Goal: Task Accomplishment & Management: Complete application form

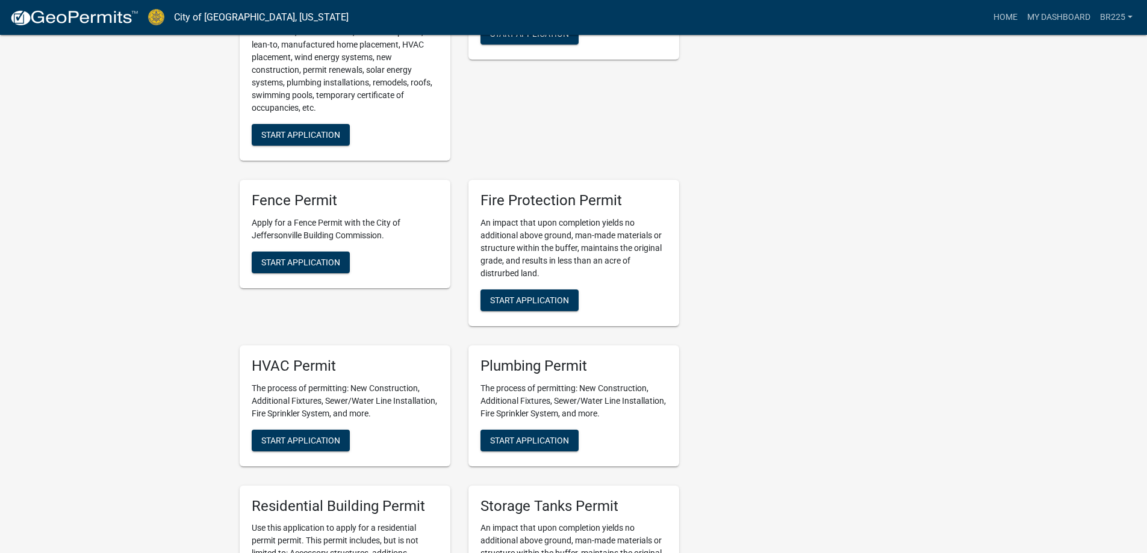
scroll to position [482, 0]
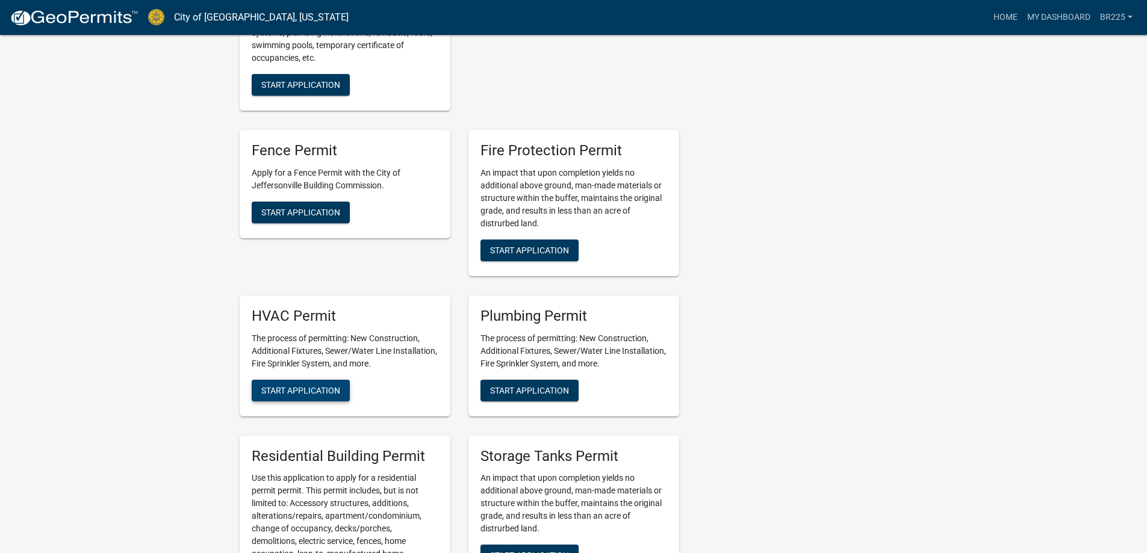
click at [315, 385] on span "Start Application" at bounding box center [300, 390] width 79 height 10
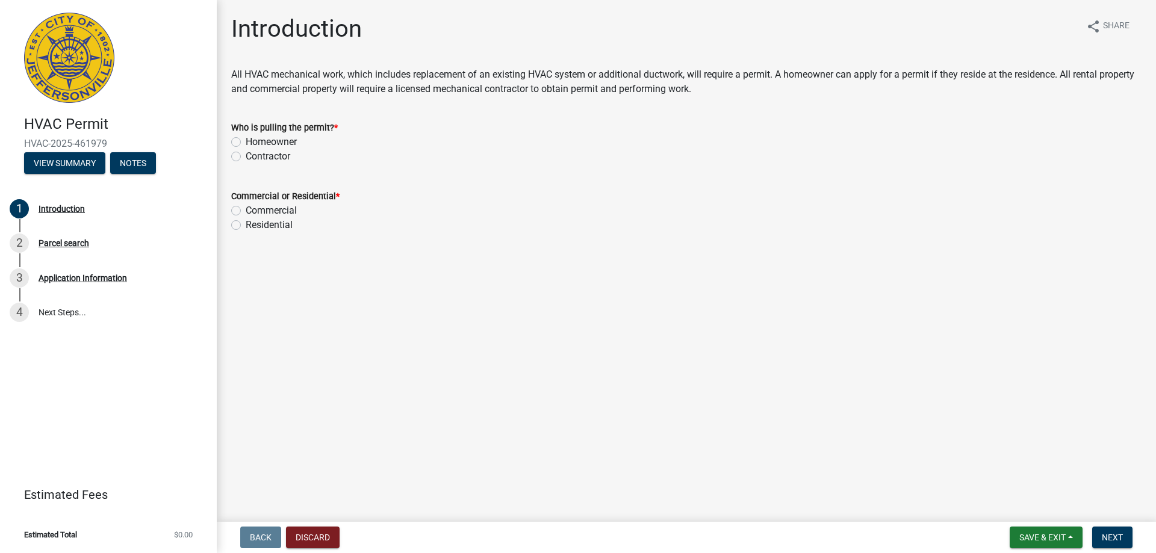
click at [246, 157] on label "Contractor" at bounding box center [268, 156] width 45 height 14
click at [246, 157] on input "Contractor" at bounding box center [250, 153] width 8 height 8
radio input "true"
click at [246, 228] on label "Residential" at bounding box center [269, 225] width 47 height 14
click at [246, 226] on input "Residential" at bounding box center [250, 222] width 8 height 8
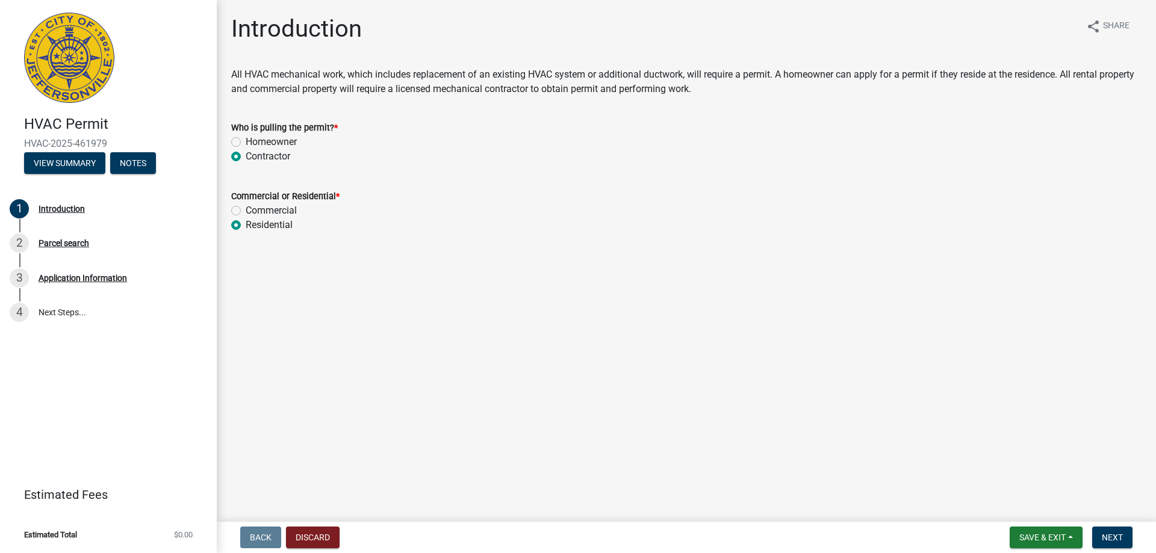
radio input "true"
click at [1103, 541] on span "Next" at bounding box center [1112, 538] width 21 height 10
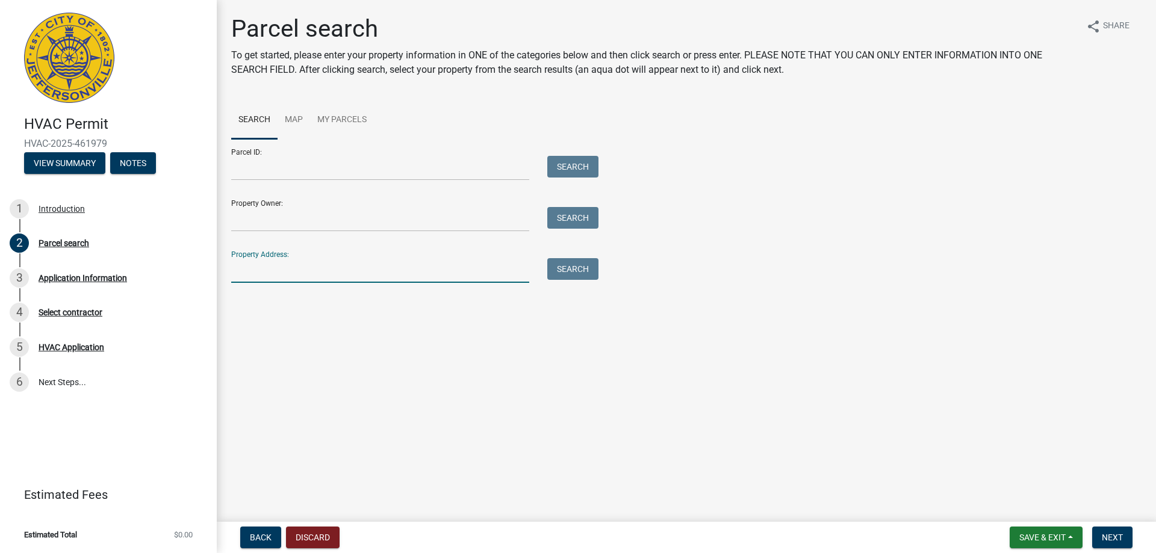
click at [246, 270] on input "Property Address:" at bounding box center [380, 270] width 298 height 25
type input "1002 Springdale Drive"
click at [582, 270] on button "Search" at bounding box center [572, 269] width 51 height 22
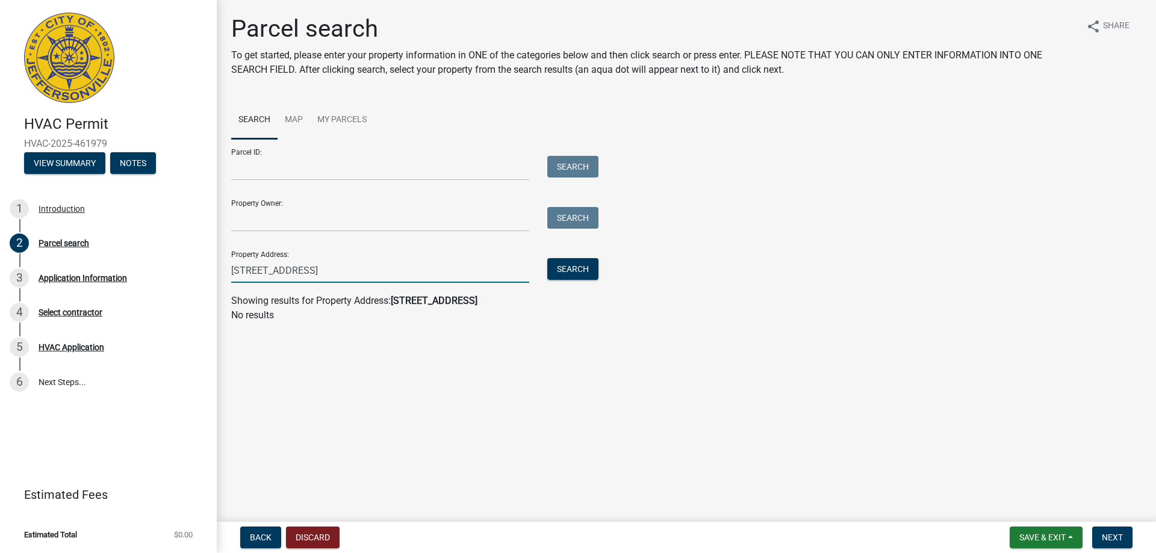
click at [282, 269] on input "1002 Springdale Drive" at bounding box center [380, 270] width 298 height 25
click at [563, 270] on button "Search" at bounding box center [572, 269] width 51 height 22
click at [284, 272] on input "1002 Spring dale Drive" at bounding box center [380, 270] width 298 height 25
drag, startPoint x: 329, startPoint y: 270, endPoint x: 304, endPoint y: 271, distance: 25.3
click at [304, 271] on input "1002 Springdale Drive" at bounding box center [380, 270] width 298 height 25
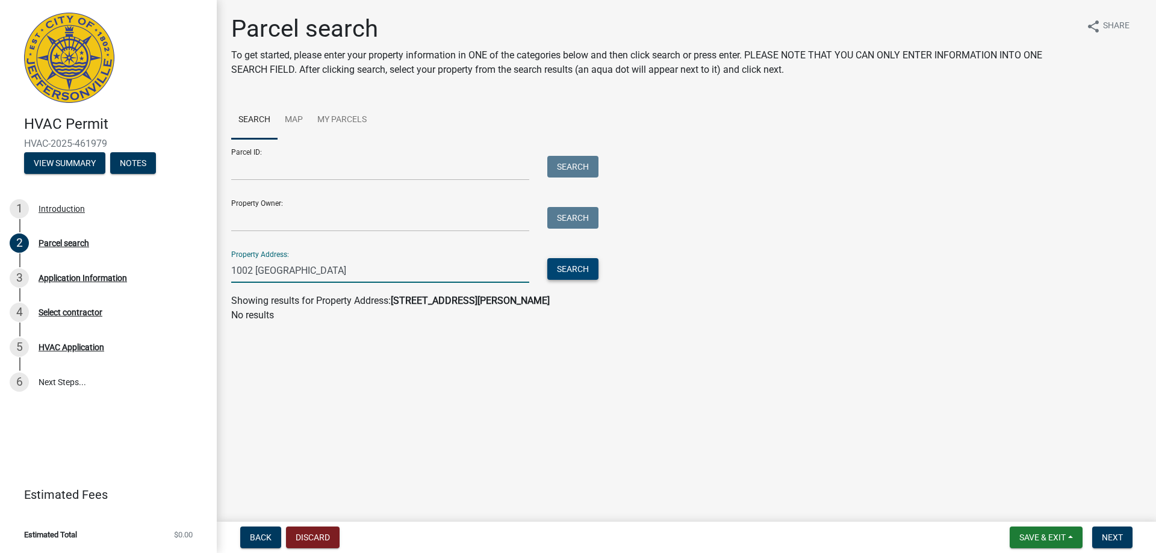
type input "1002 Springdale"
click at [575, 271] on button "Search" at bounding box center [572, 269] width 51 height 22
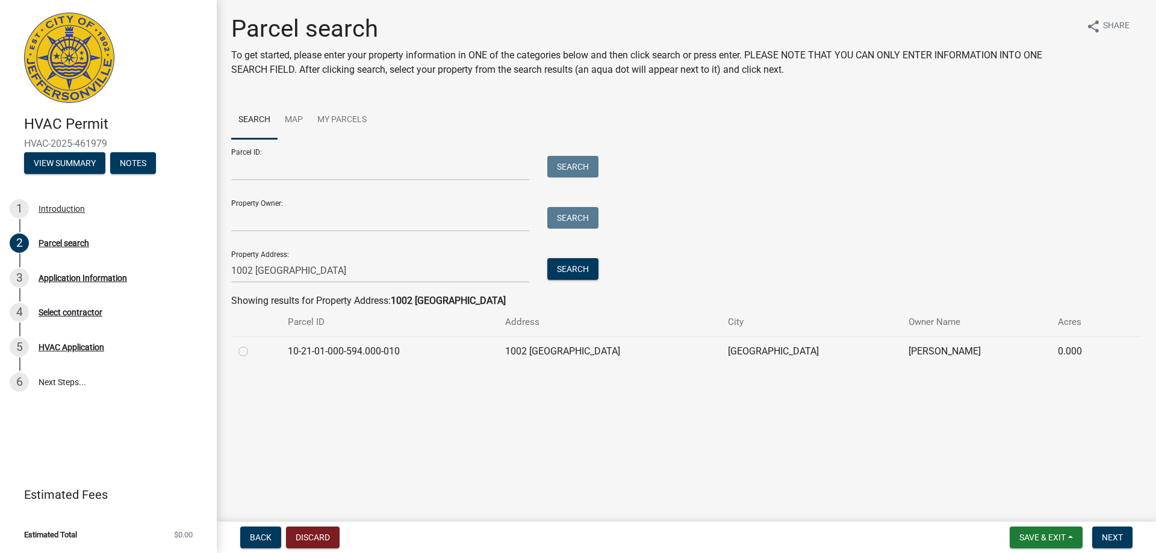
click at [253, 344] on label at bounding box center [253, 344] width 0 height 0
click at [253, 352] on input "radio" at bounding box center [257, 348] width 8 height 8
radio input "true"
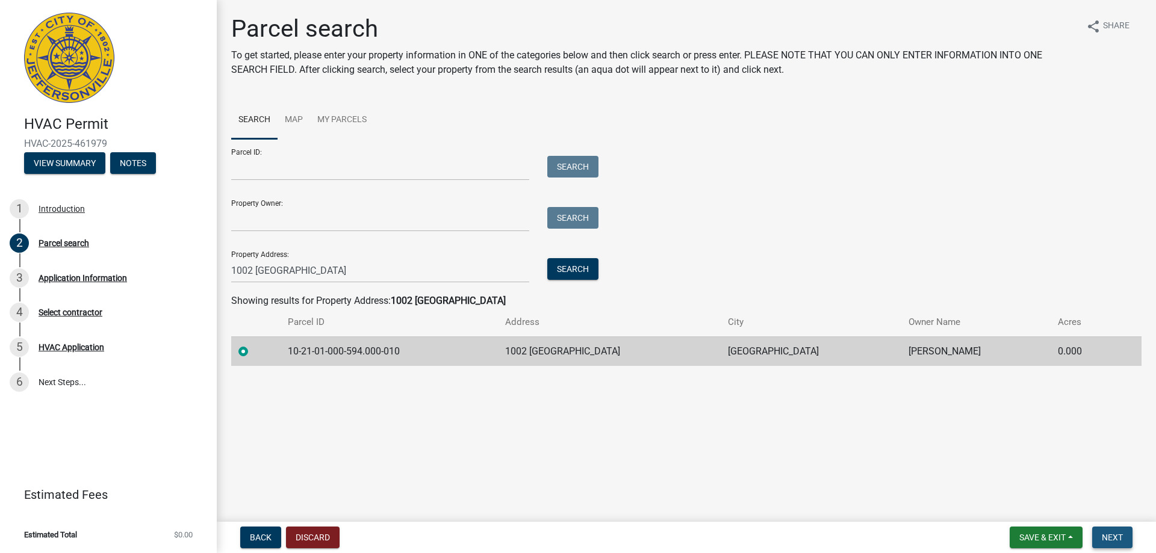
click at [1114, 541] on span "Next" at bounding box center [1112, 538] width 21 height 10
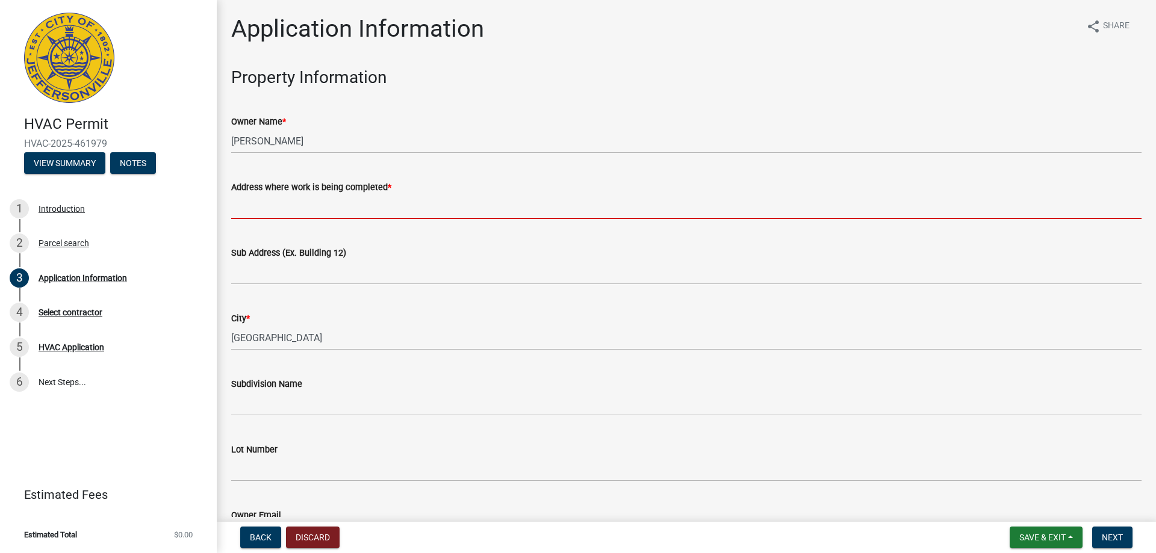
click at [266, 211] on input "Address where work is being completed *" at bounding box center [686, 207] width 911 height 25
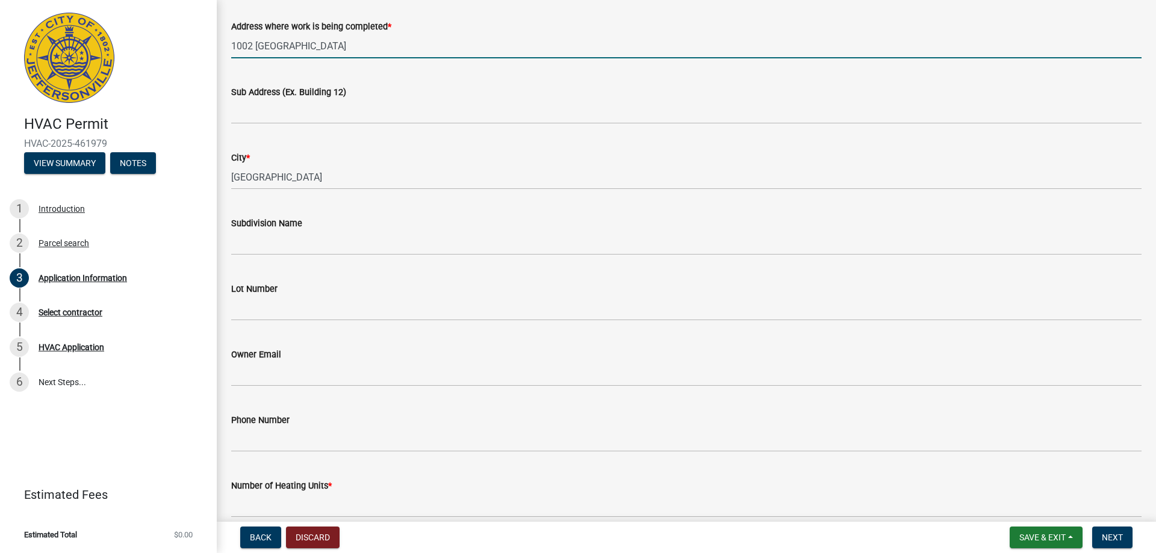
scroll to position [181, 0]
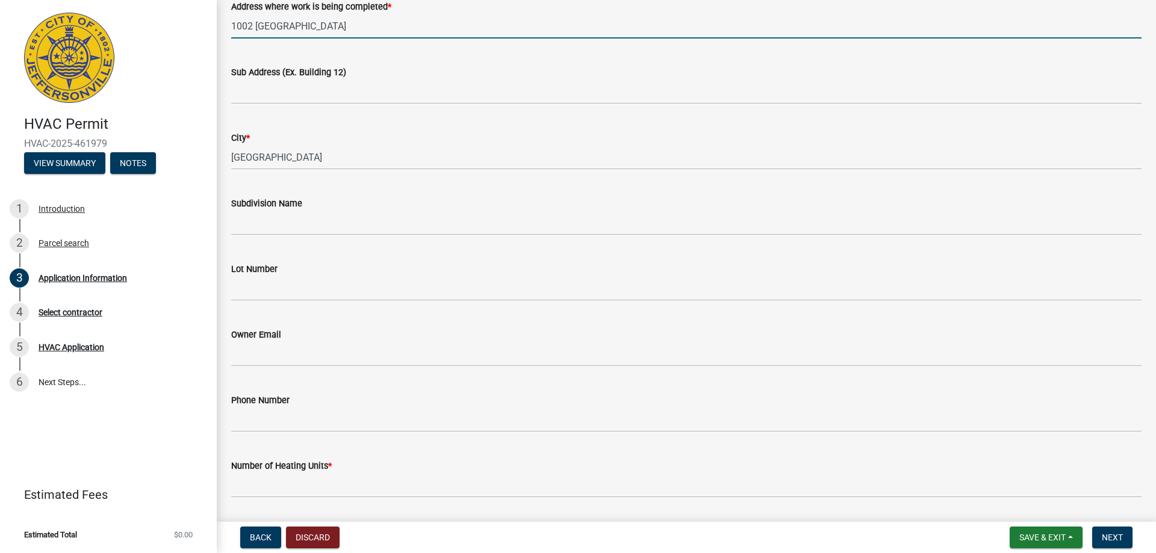
type input "1002 Springdale"
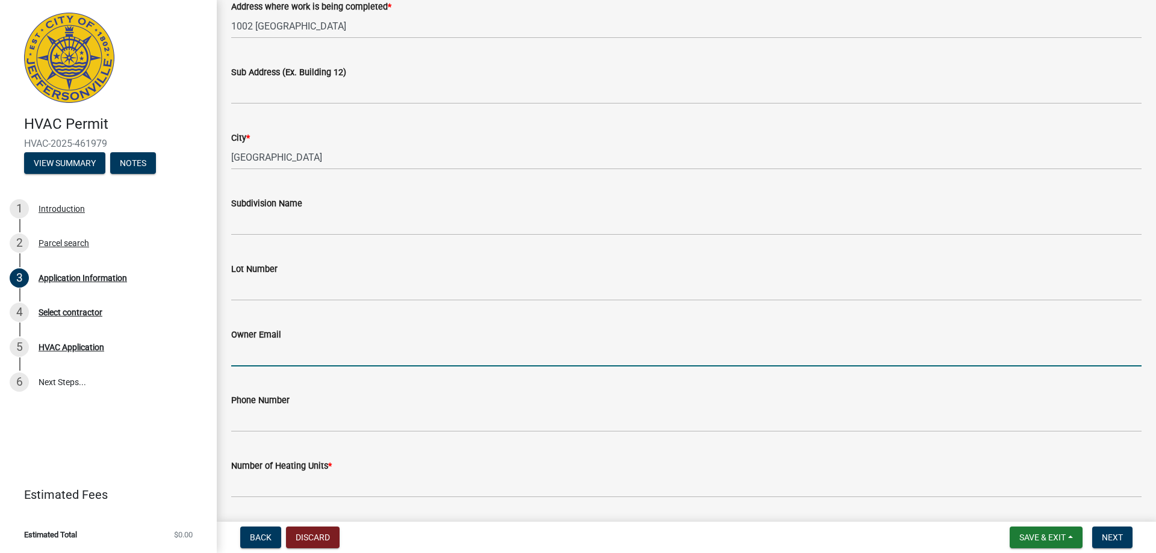
click at [305, 350] on input "Owner Email" at bounding box center [686, 354] width 911 height 25
type input "lindamck1002@gmail.com"
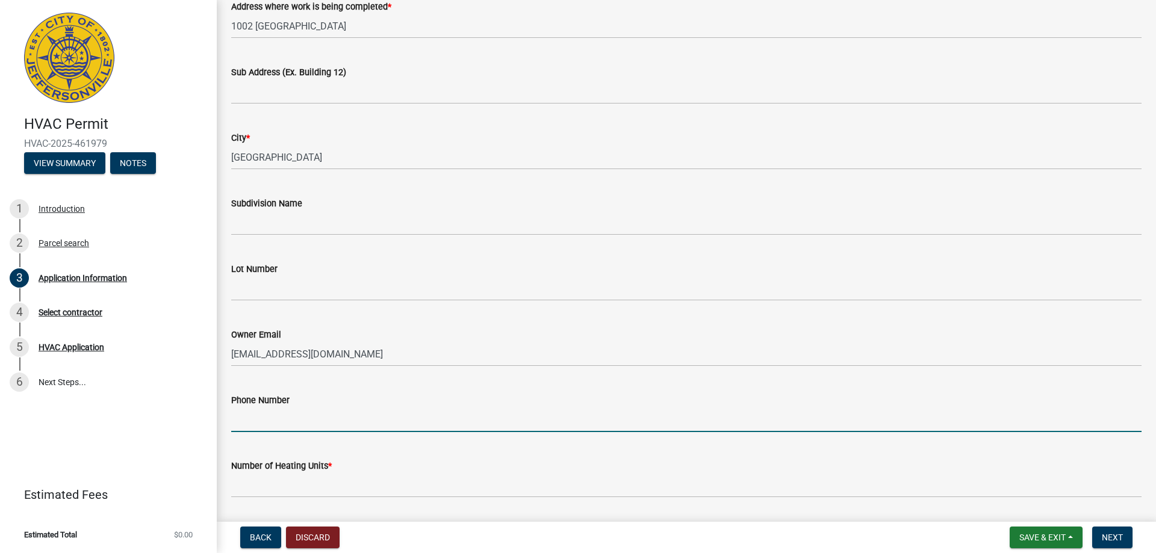
click at [311, 428] on input "Phone Number" at bounding box center [686, 420] width 911 height 25
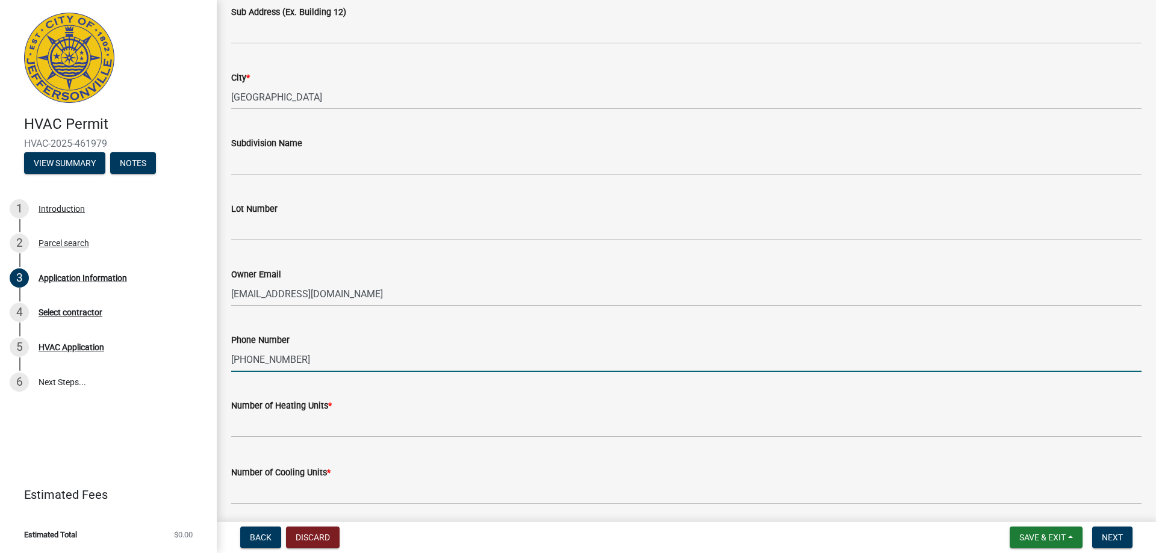
scroll to position [301, 0]
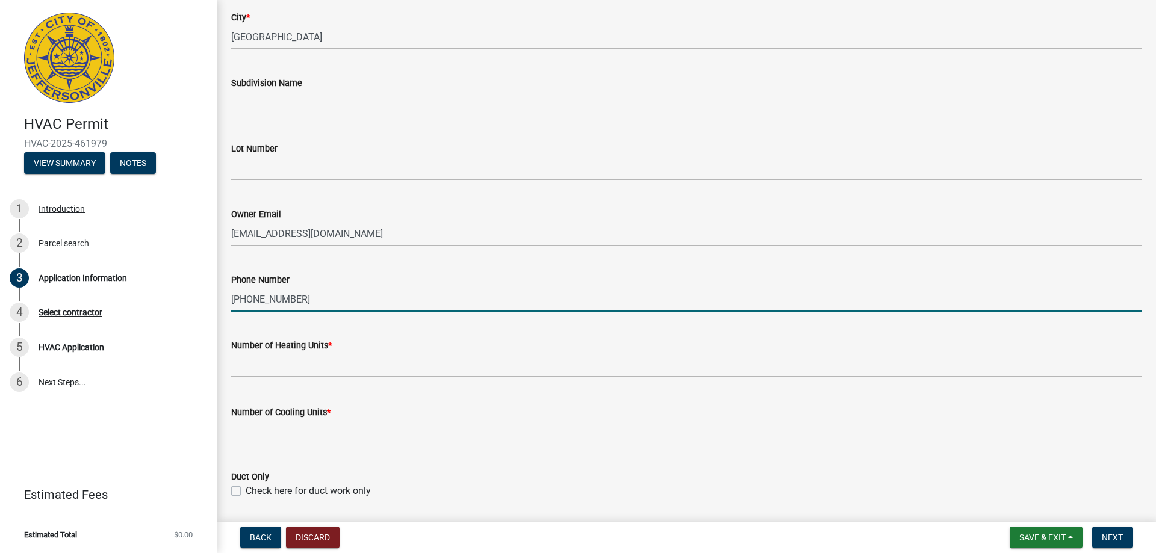
type input "502-551-3861"
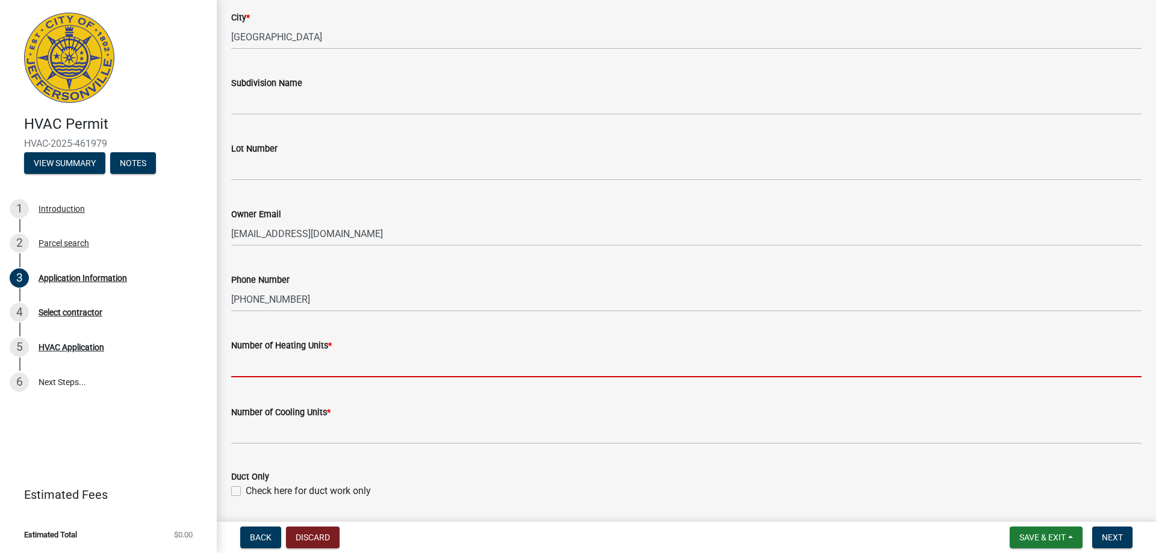
click at [271, 367] on input "text" at bounding box center [686, 365] width 911 height 25
type input "1"
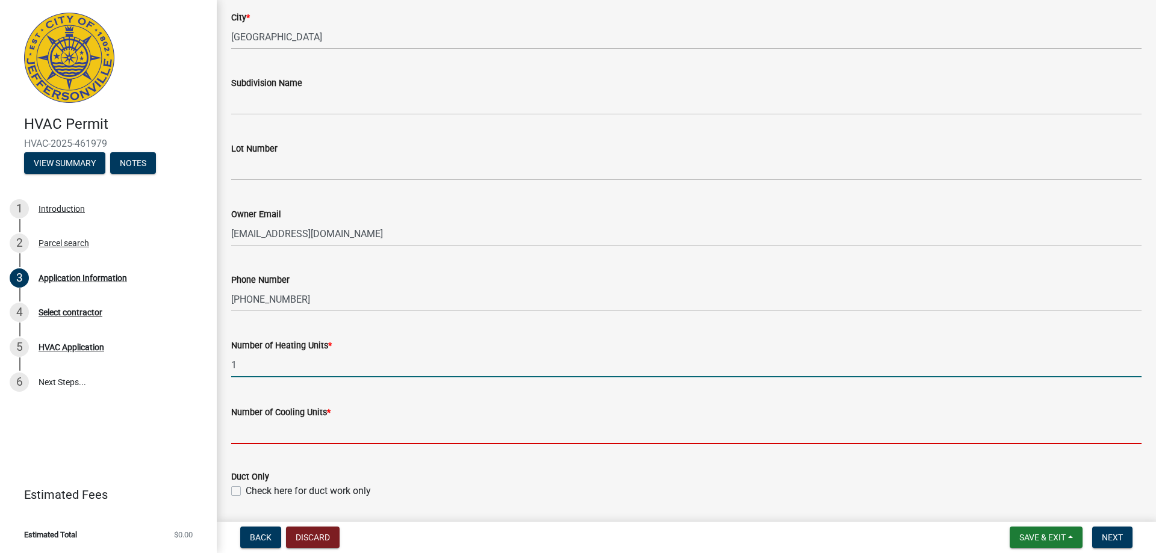
click at [293, 437] on input "text" at bounding box center [686, 432] width 911 height 25
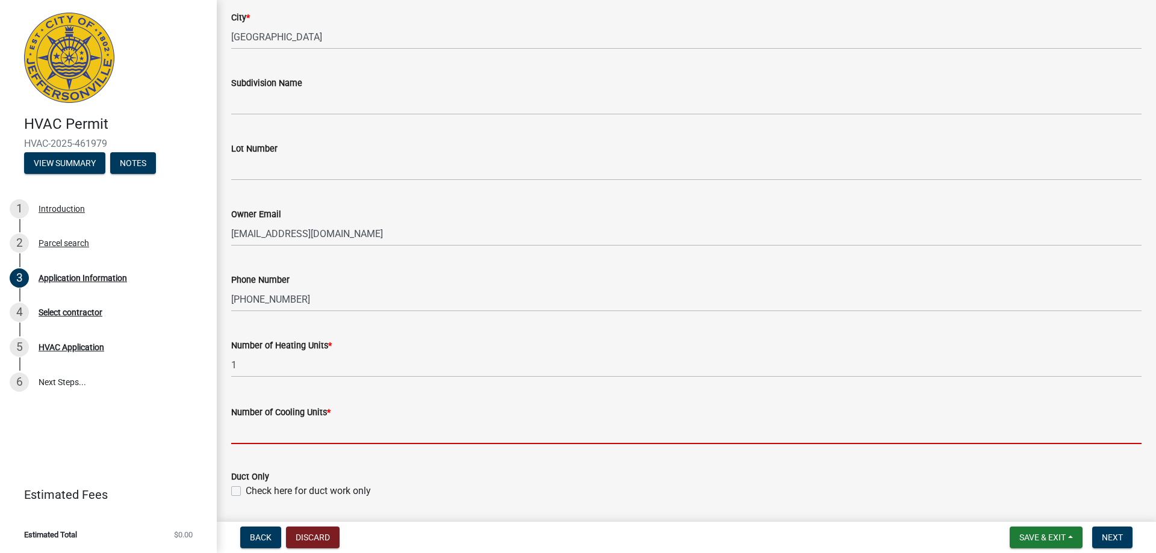
type input "1"
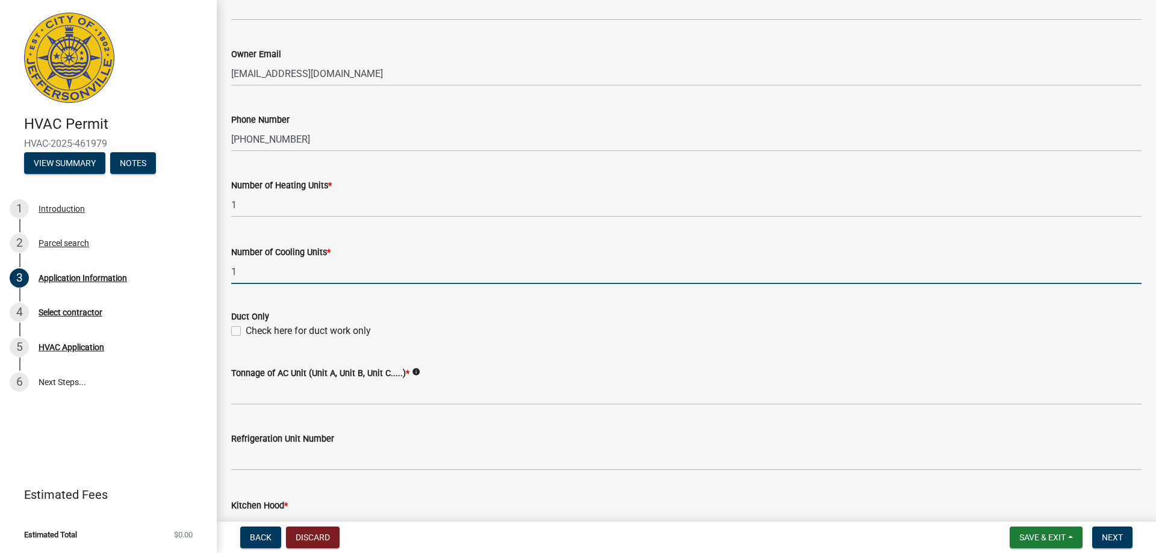
scroll to position [482, 0]
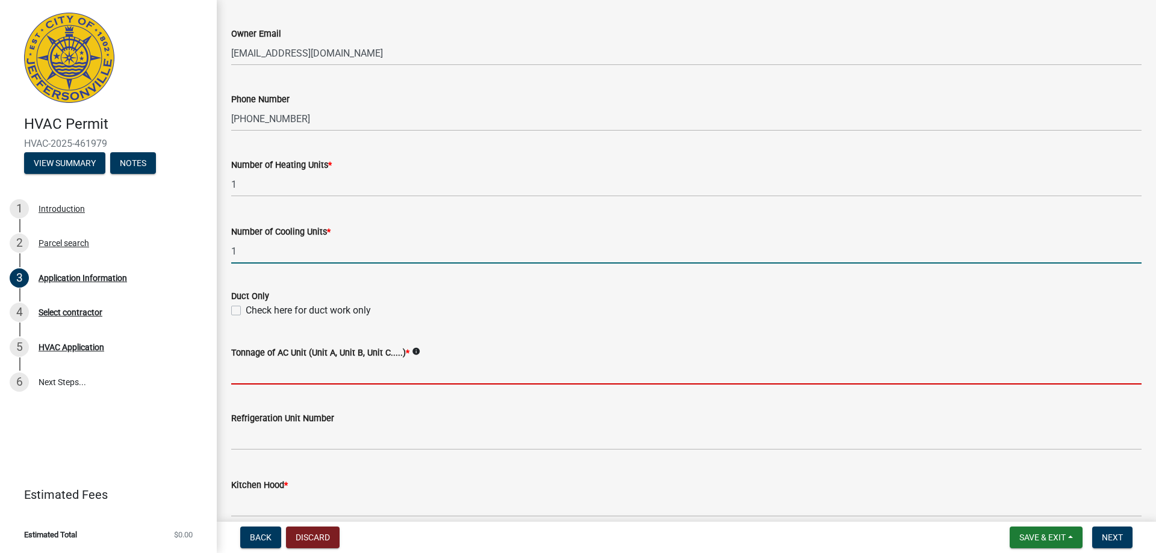
click at [260, 372] on input "Tonnage of AC Unit (Unit A, Unit B, Unit C.....) *" at bounding box center [686, 372] width 911 height 25
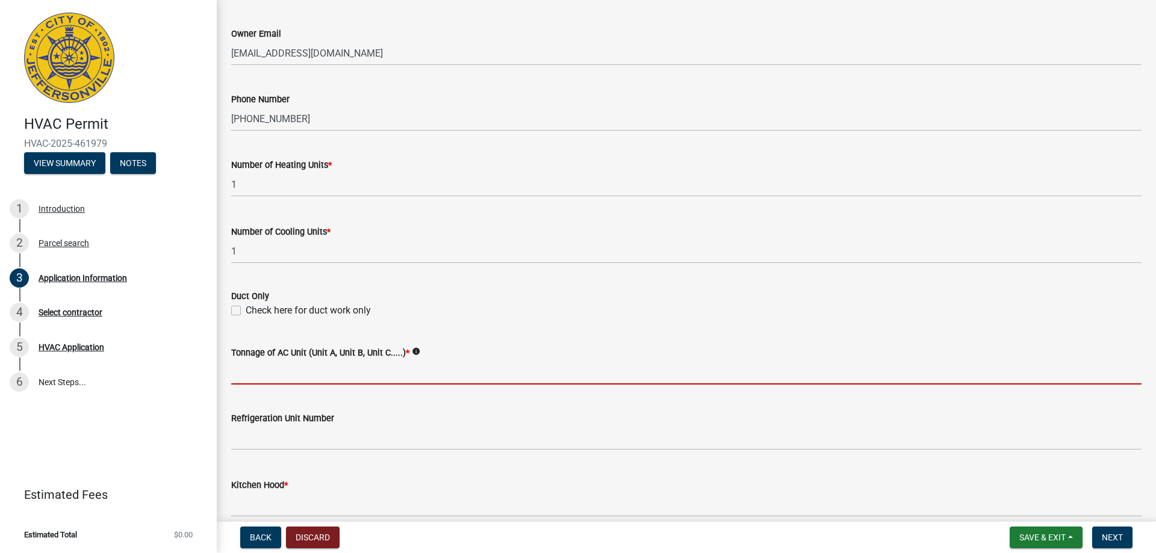
type input "2 ton"
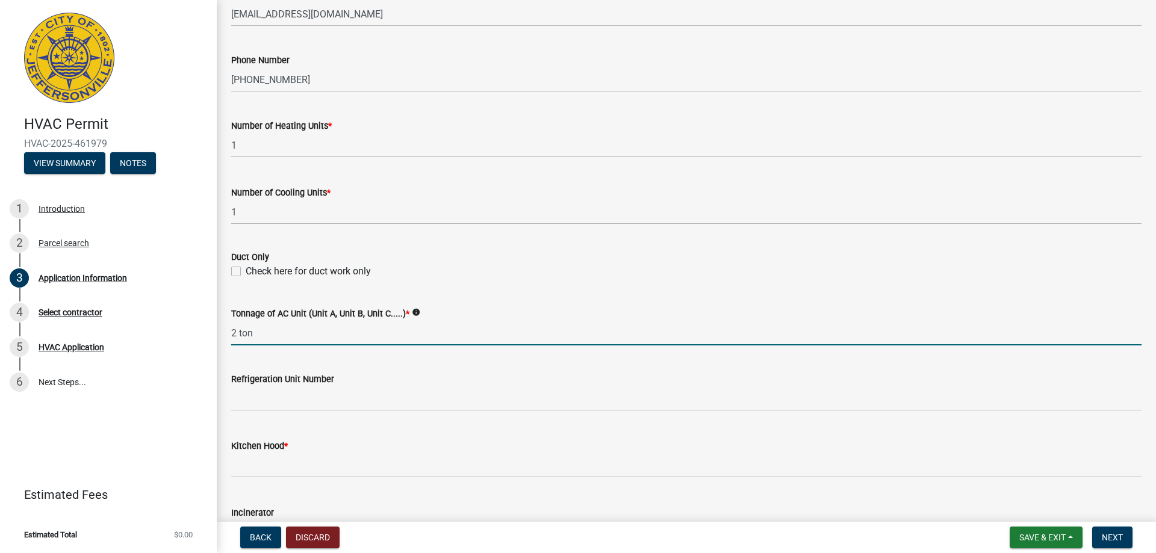
scroll to position [542, 0]
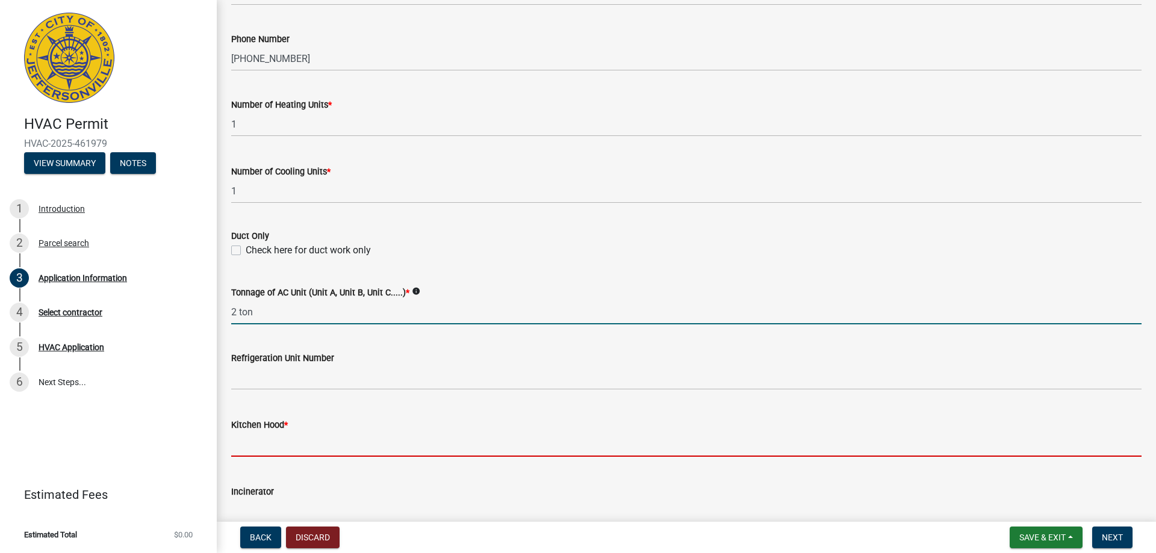
click at [280, 447] on input "text" at bounding box center [686, 444] width 911 height 25
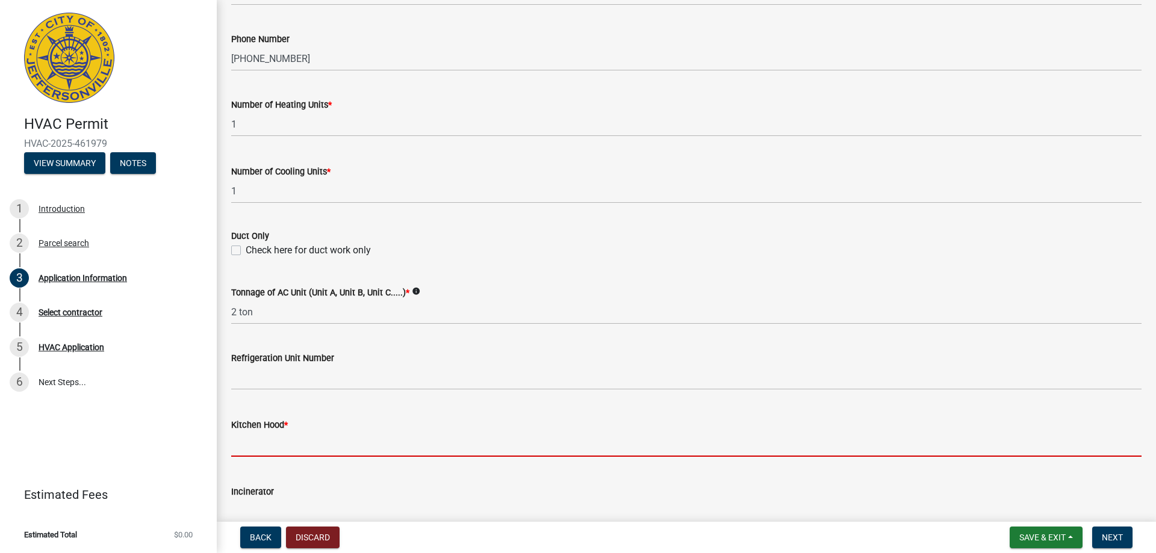
type input "0"
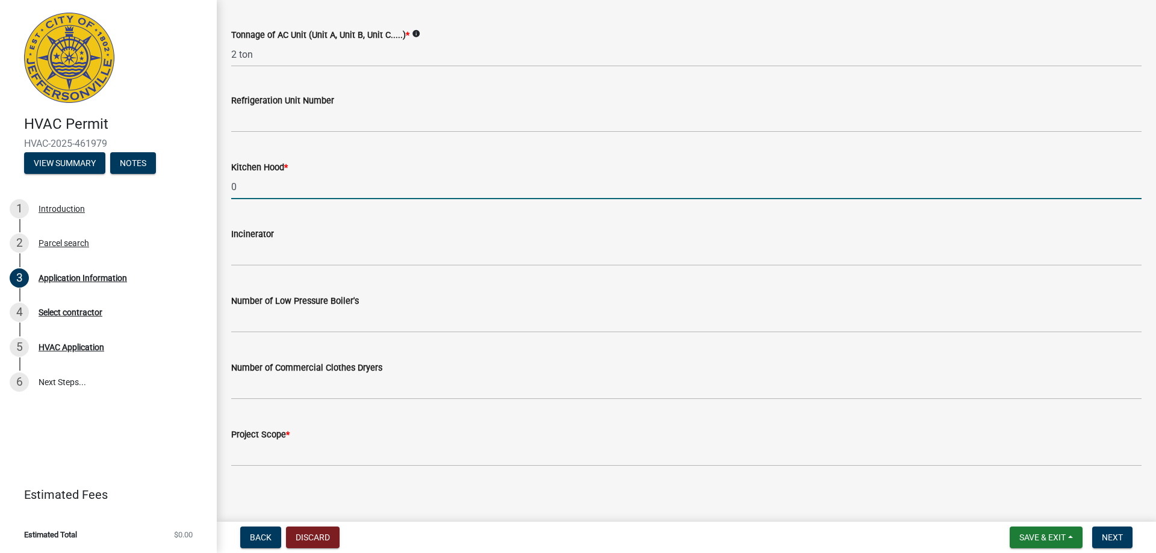
scroll to position [806, 0]
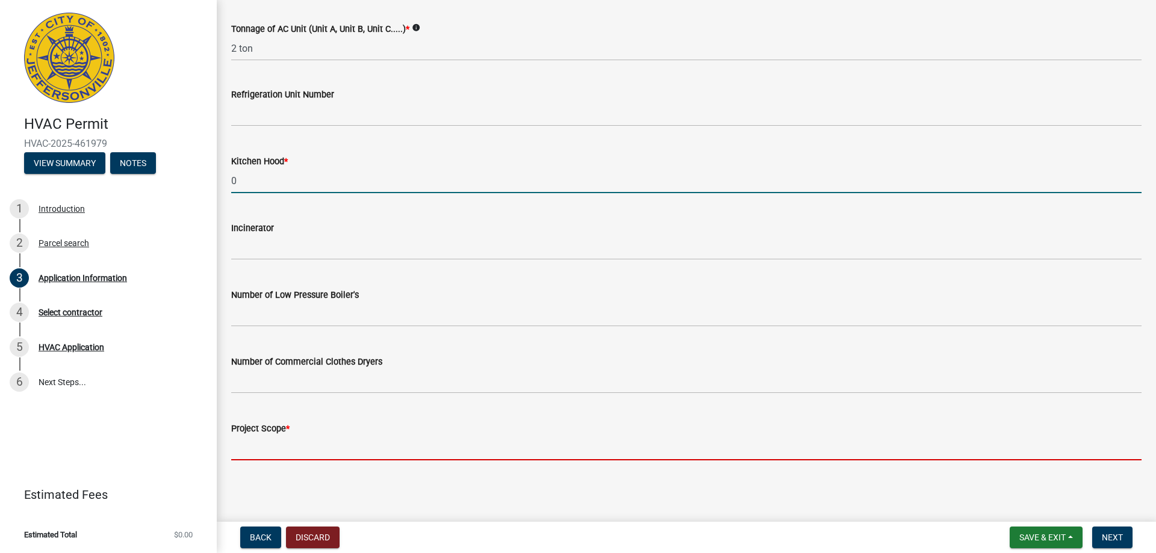
click at [248, 450] on input "Project Scope *" at bounding box center [686, 448] width 911 height 25
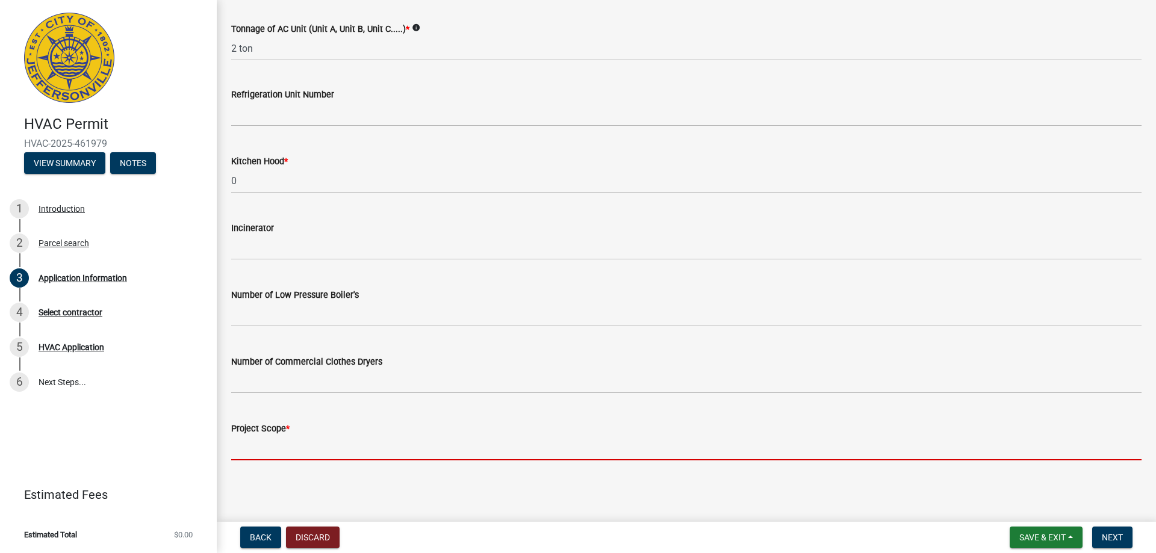
type input "replace furnace and ac"
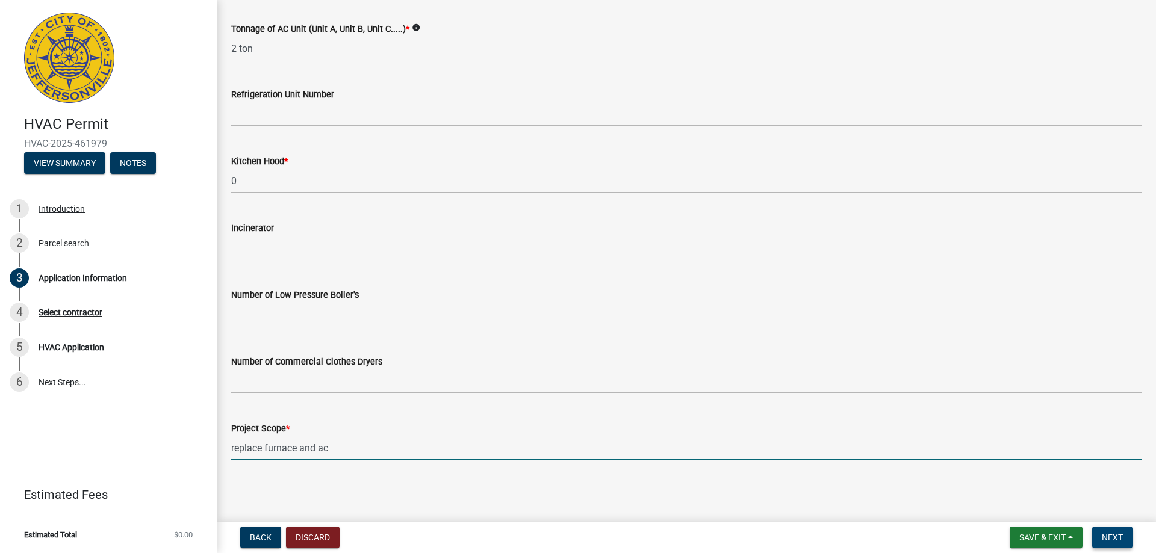
click at [1120, 538] on span "Next" at bounding box center [1112, 538] width 21 height 10
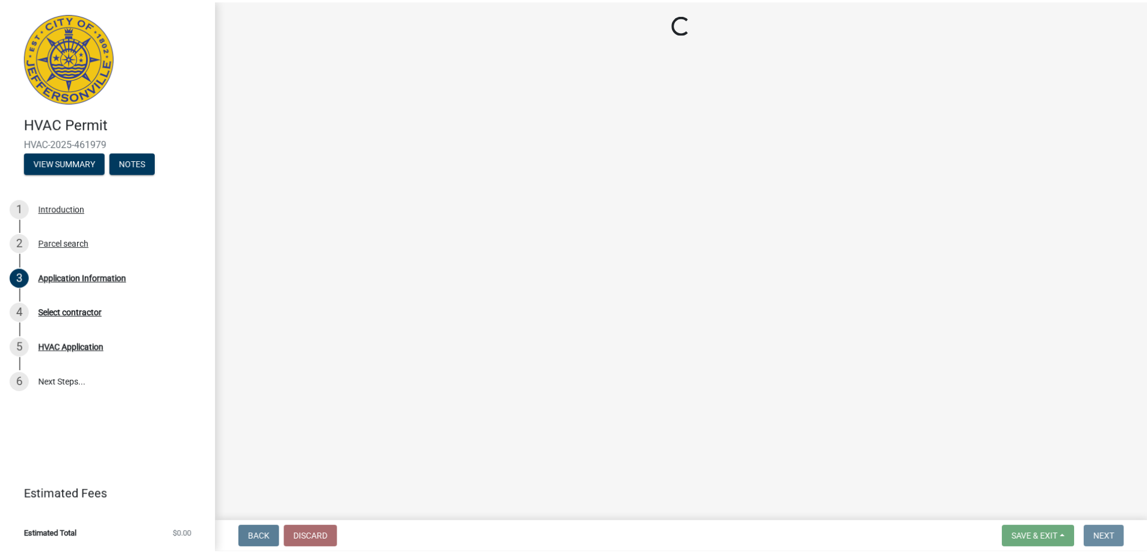
scroll to position [0, 0]
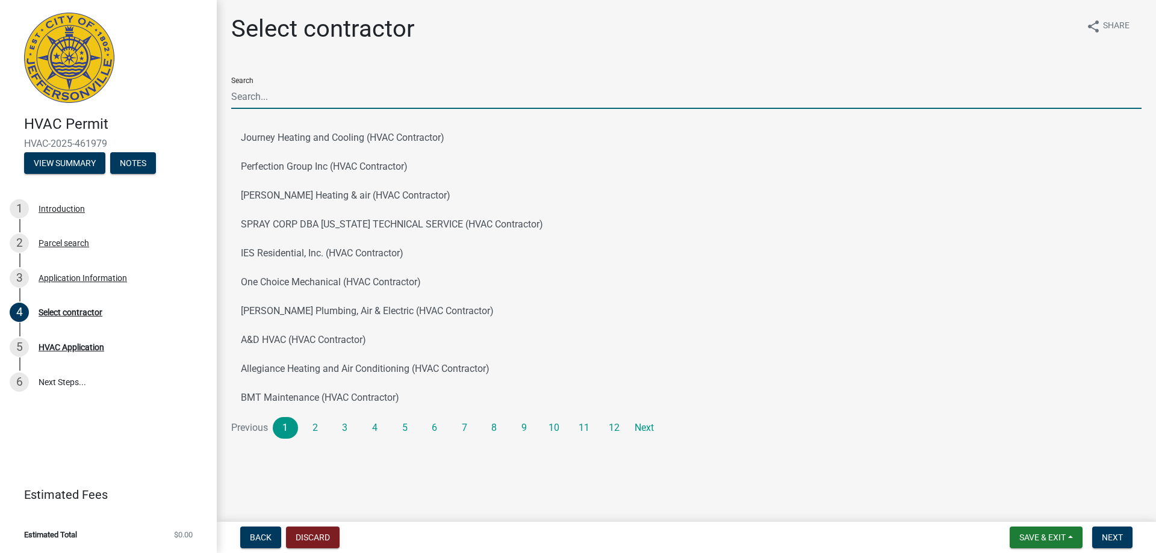
click at [241, 102] on input "Search" at bounding box center [686, 96] width 911 height 25
type input "BJ"
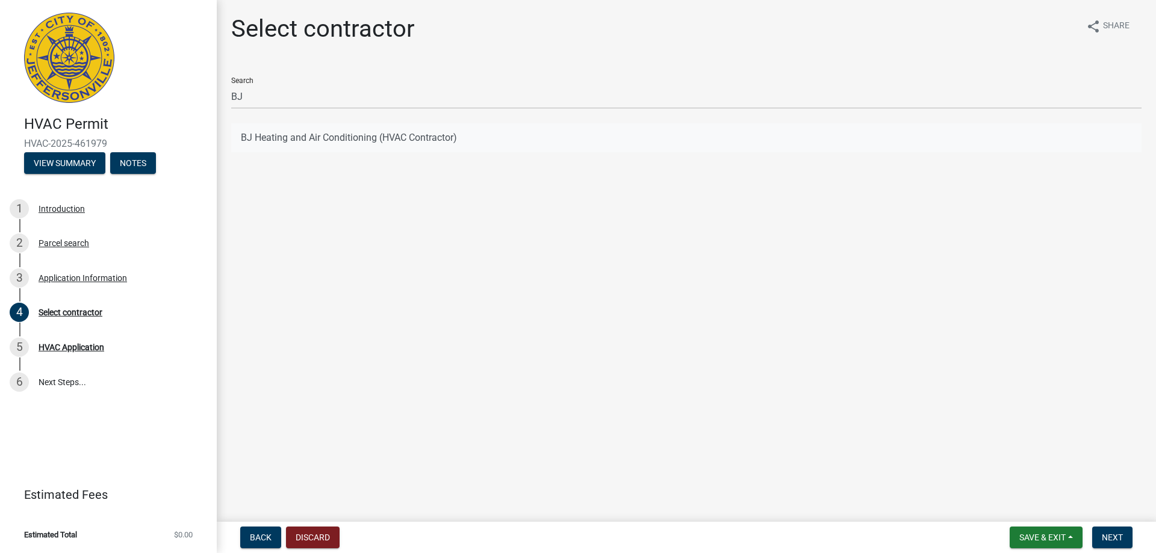
click at [292, 140] on button "BJ Heating and Air Conditioning (HVAC Contractor)" at bounding box center [686, 137] width 911 height 29
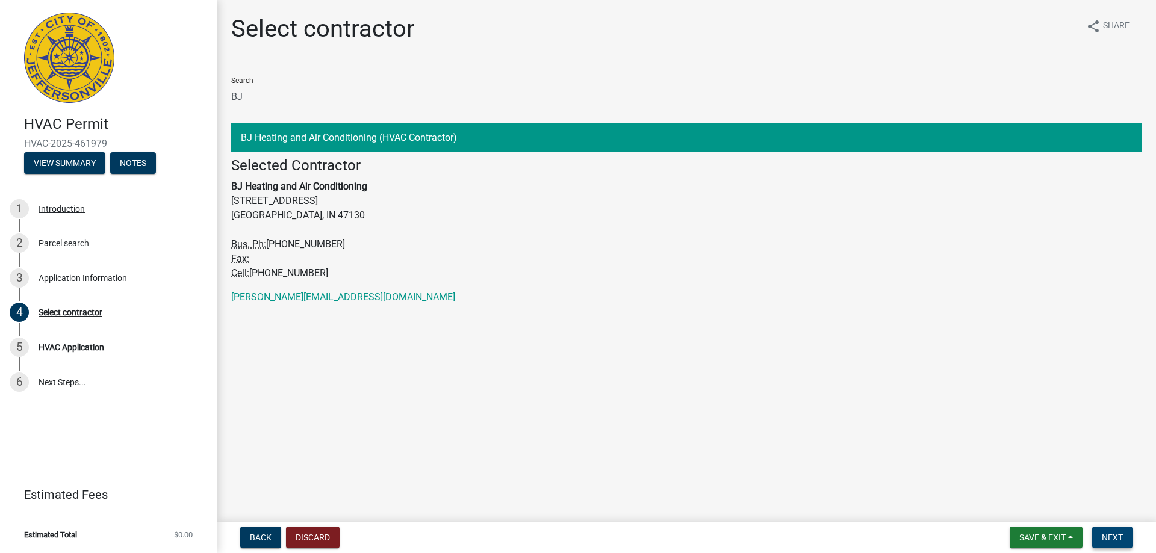
click at [1116, 540] on span "Next" at bounding box center [1112, 538] width 21 height 10
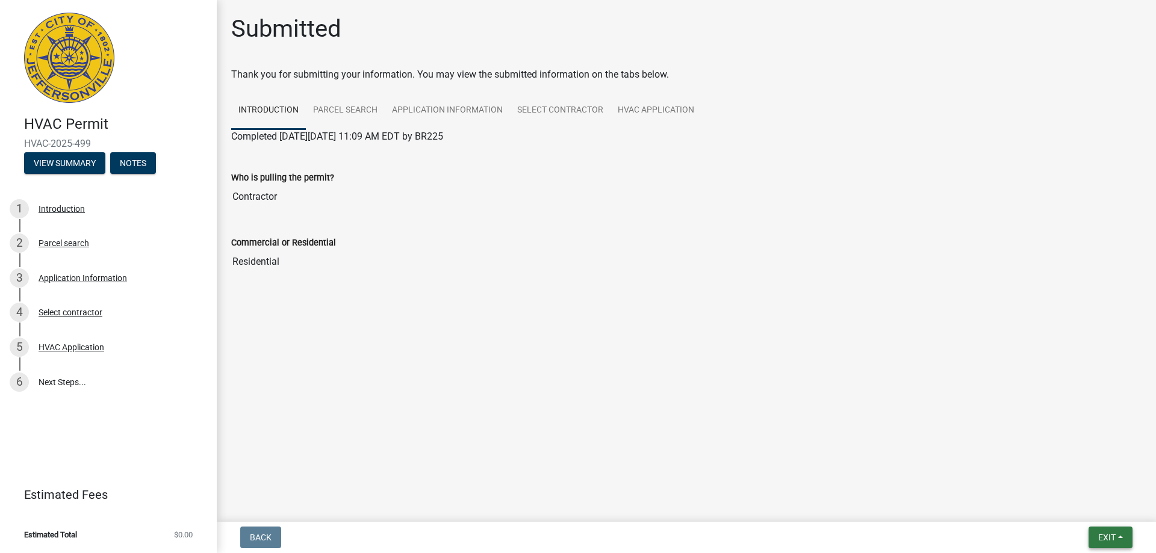
click at [1118, 535] on button "Exit" at bounding box center [1111, 538] width 44 height 22
click at [1073, 506] on button "Save & Exit" at bounding box center [1084, 506] width 96 height 29
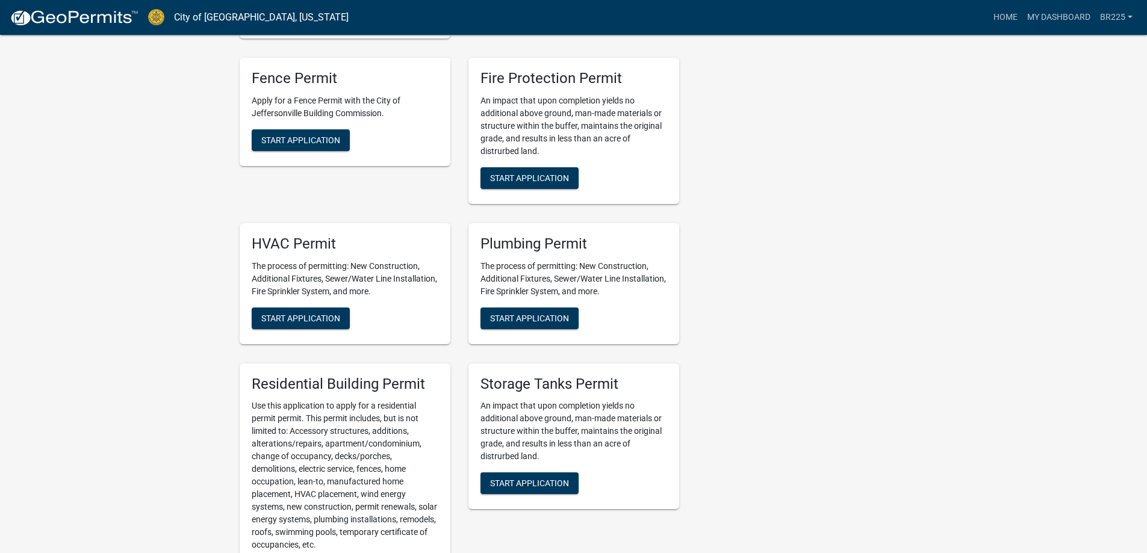
scroll to position [542, 0]
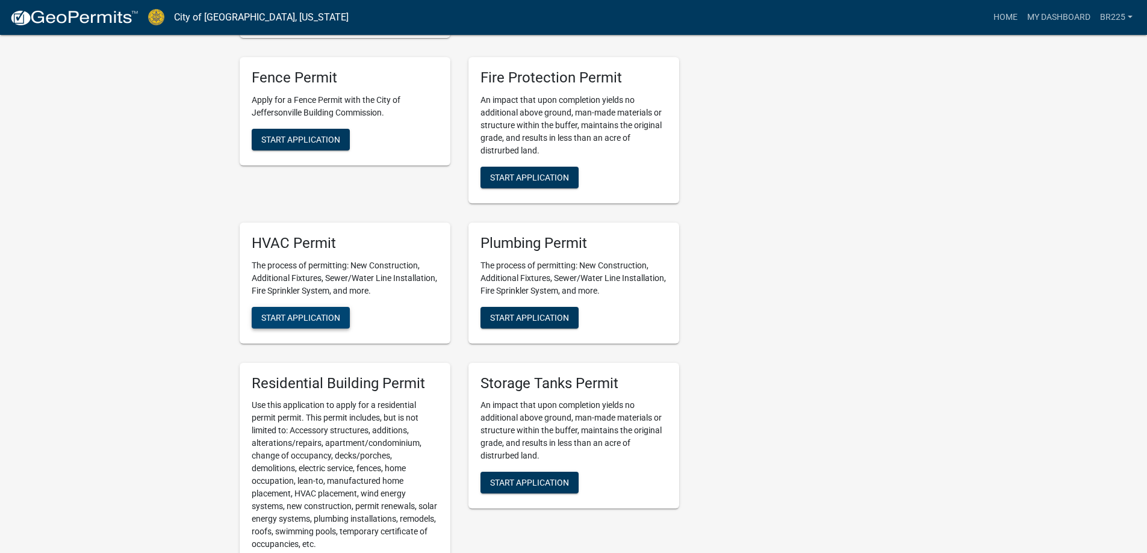
click at [290, 317] on span "Start Application" at bounding box center [300, 318] width 79 height 10
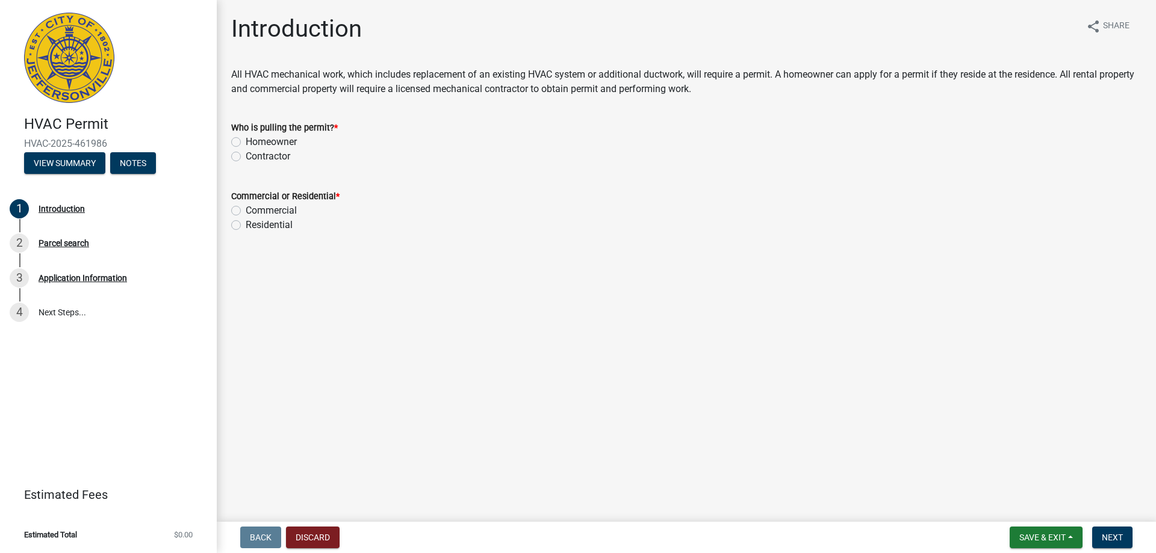
click at [246, 158] on label "Contractor" at bounding box center [268, 156] width 45 height 14
click at [246, 157] on input "Contractor" at bounding box center [250, 153] width 8 height 8
radio input "true"
click at [246, 226] on label "Residential" at bounding box center [269, 225] width 47 height 14
click at [246, 226] on input "Residential" at bounding box center [250, 222] width 8 height 8
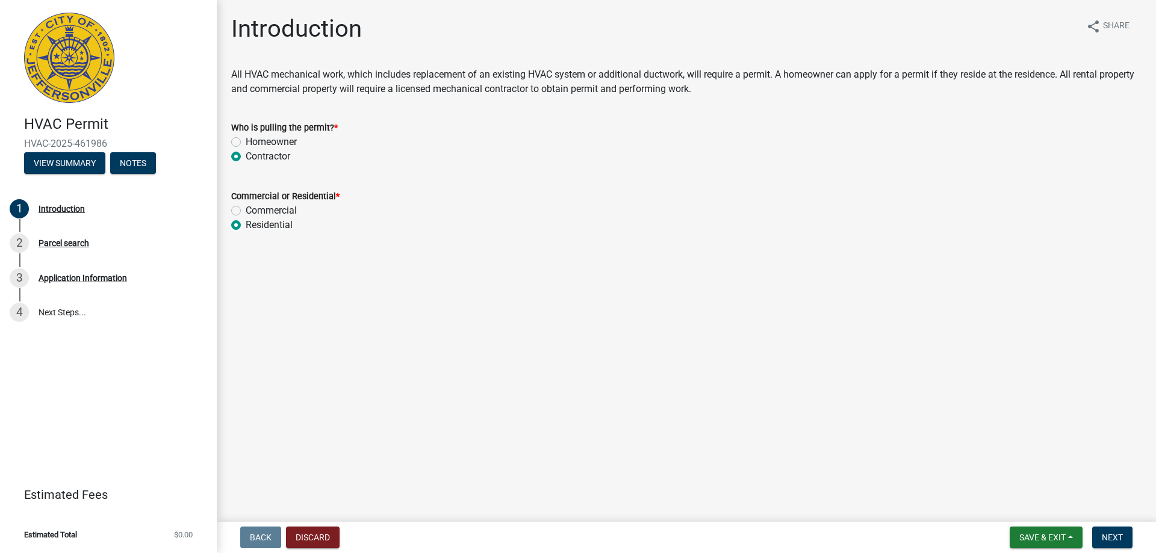
radio input "true"
click at [1118, 538] on span "Next" at bounding box center [1112, 538] width 21 height 10
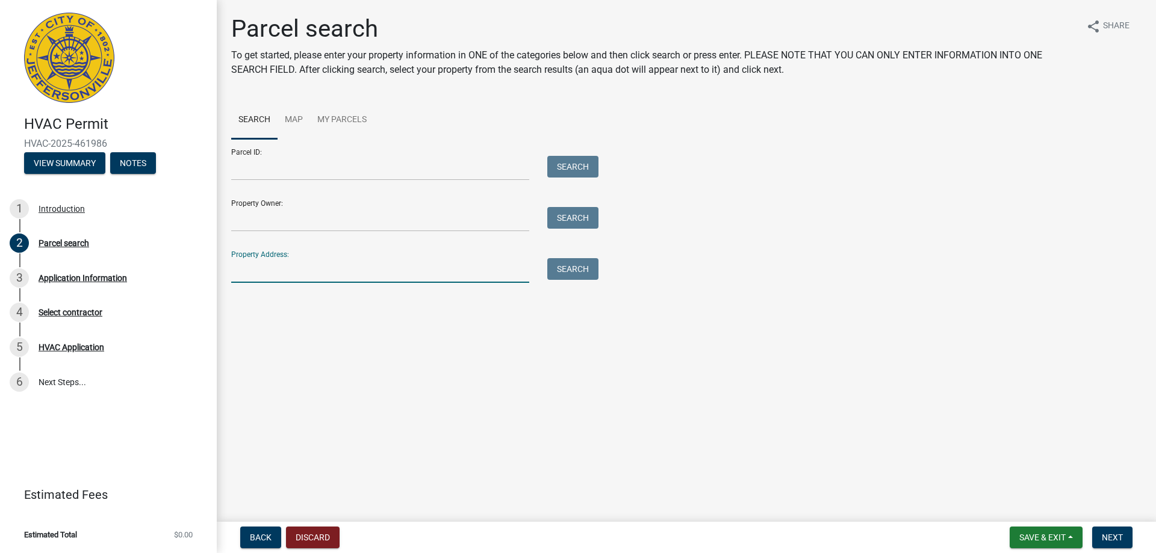
click at [251, 276] on input "Property Address:" at bounding box center [380, 270] width 298 height 25
type input "3619 seilo ridge"
click at [580, 270] on button "Search" at bounding box center [572, 269] width 51 height 22
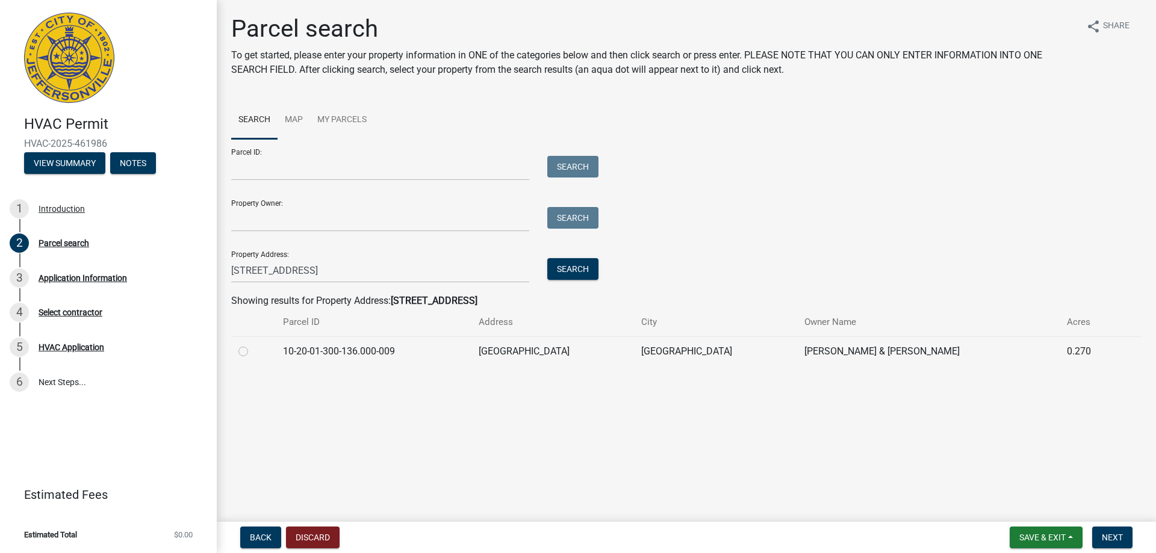
click at [253, 344] on label at bounding box center [253, 344] width 0 height 0
click at [253, 351] on input "radio" at bounding box center [257, 348] width 8 height 8
radio input "true"
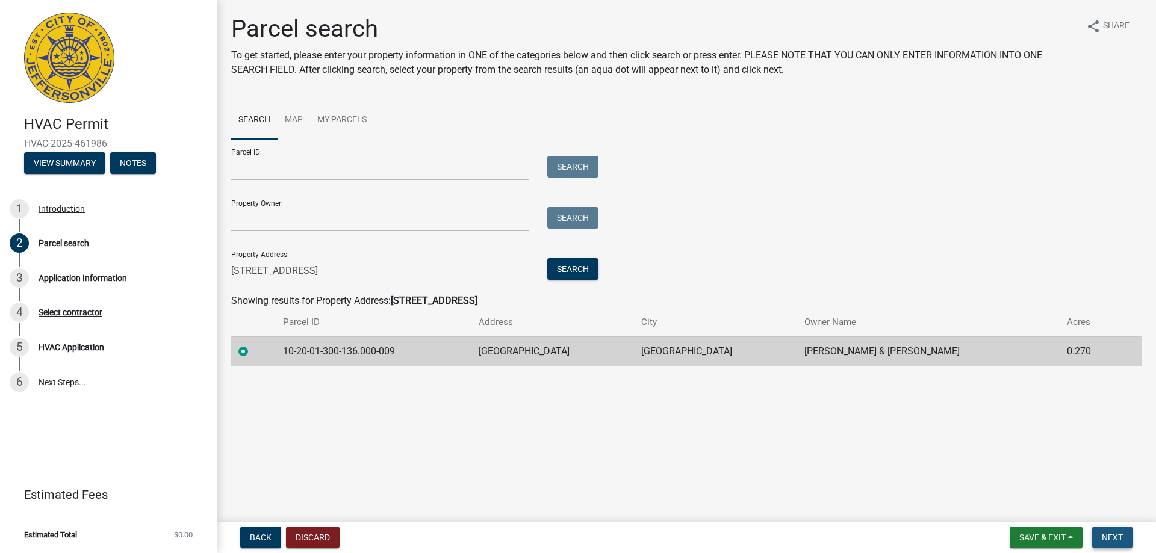
click at [1100, 539] on button "Next" at bounding box center [1112, 538] width 40 height 22
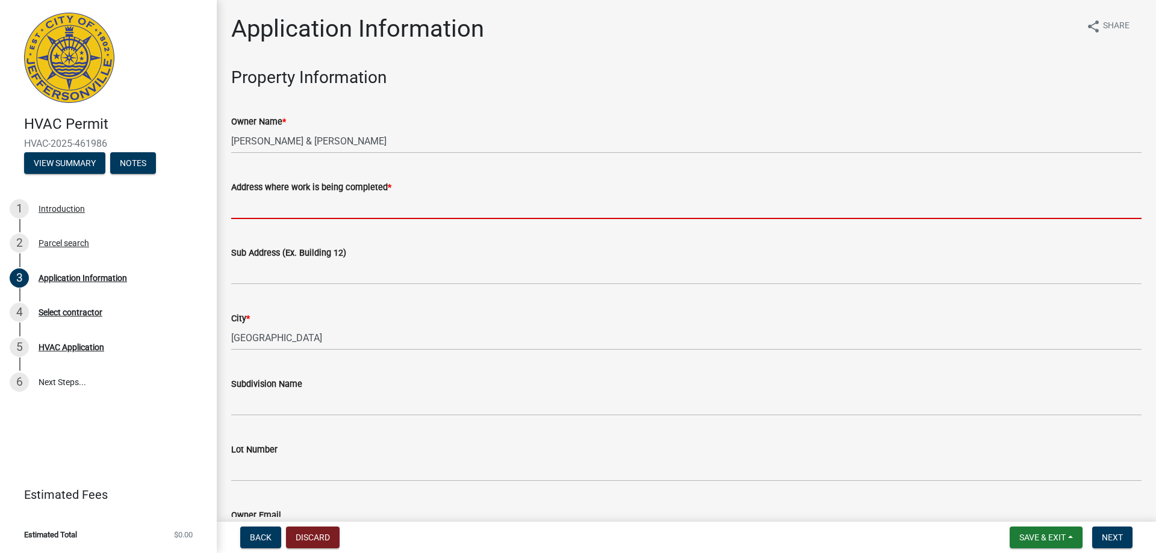
click at [244, 211] on input "Address where work is being completed *" at bounding box center [686, 207] width 911 height 25
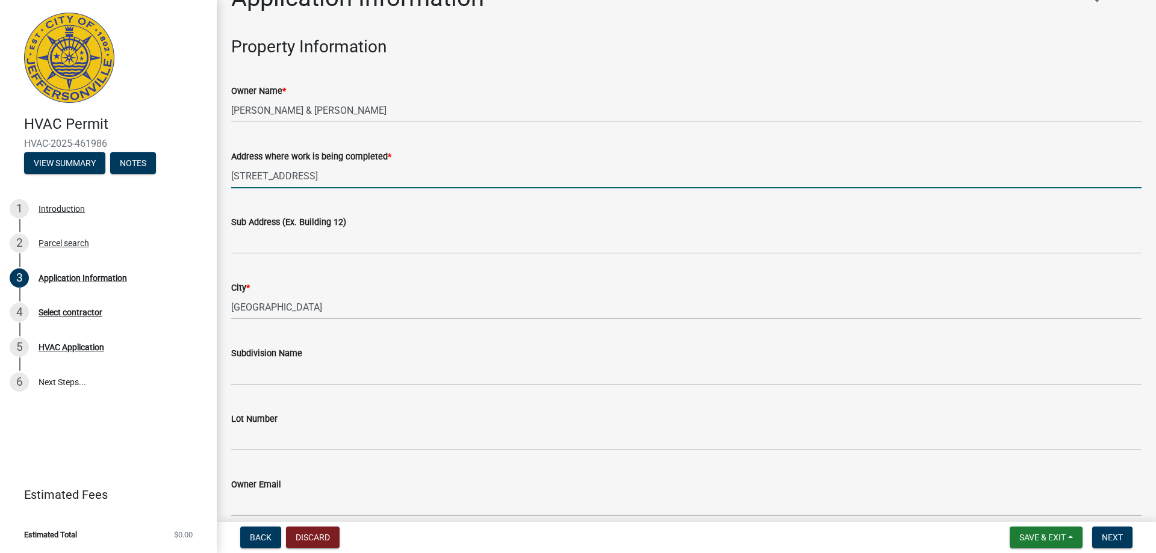
scroll to position [120, 0]
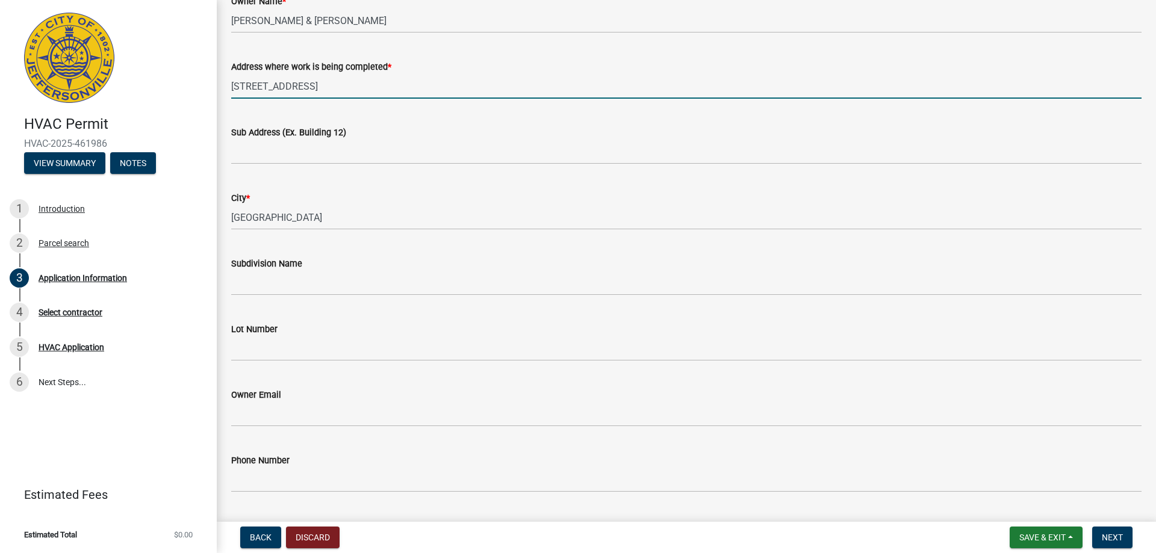
type input "3619 Seilo Ridge Rd"
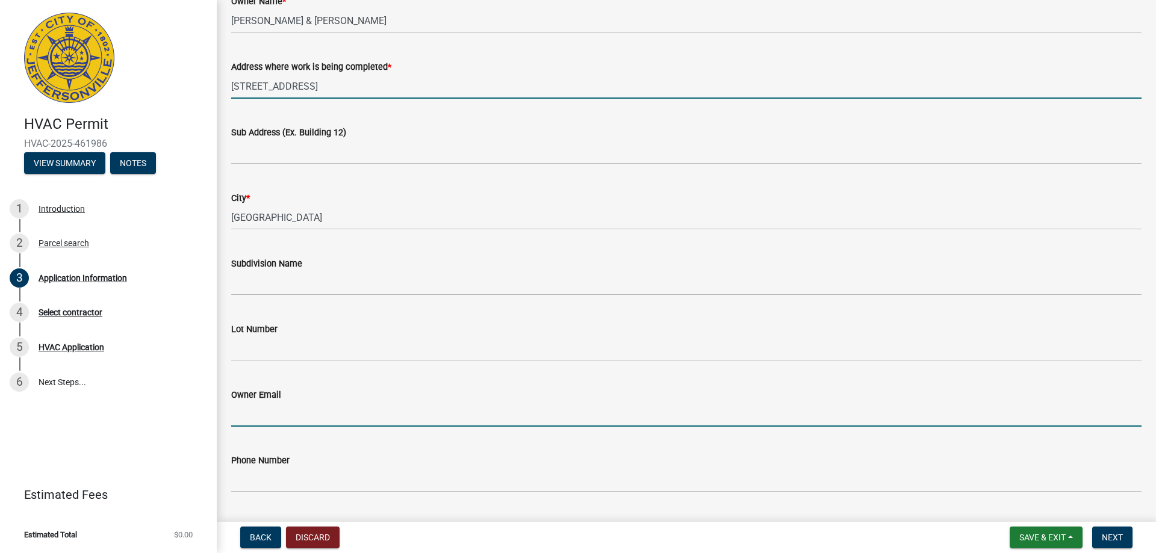
click at [275, 421] on input "Owner Email" at bounding box center [686, 414] width 911 height 25
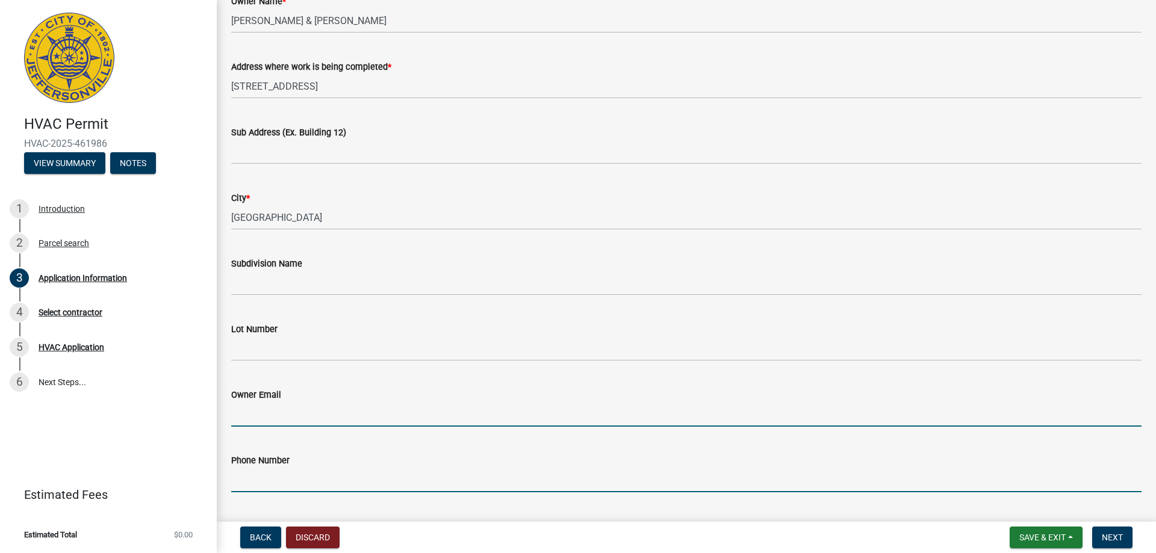
click at [267, 481] on input "Phone Number" at bounding box center [686, 480] width 911 height 25
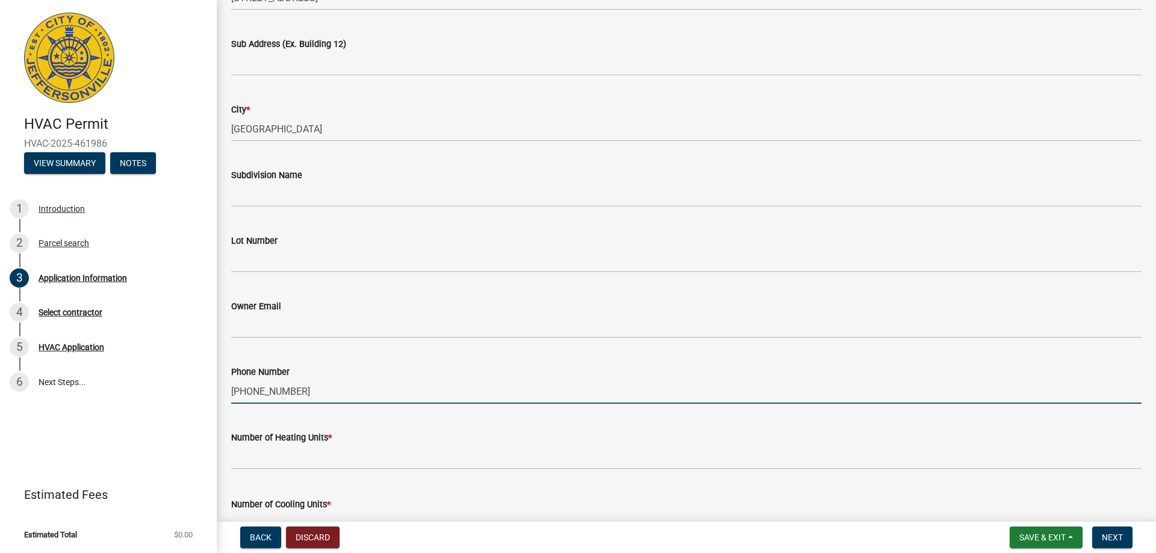
scroll to position [241, 0]
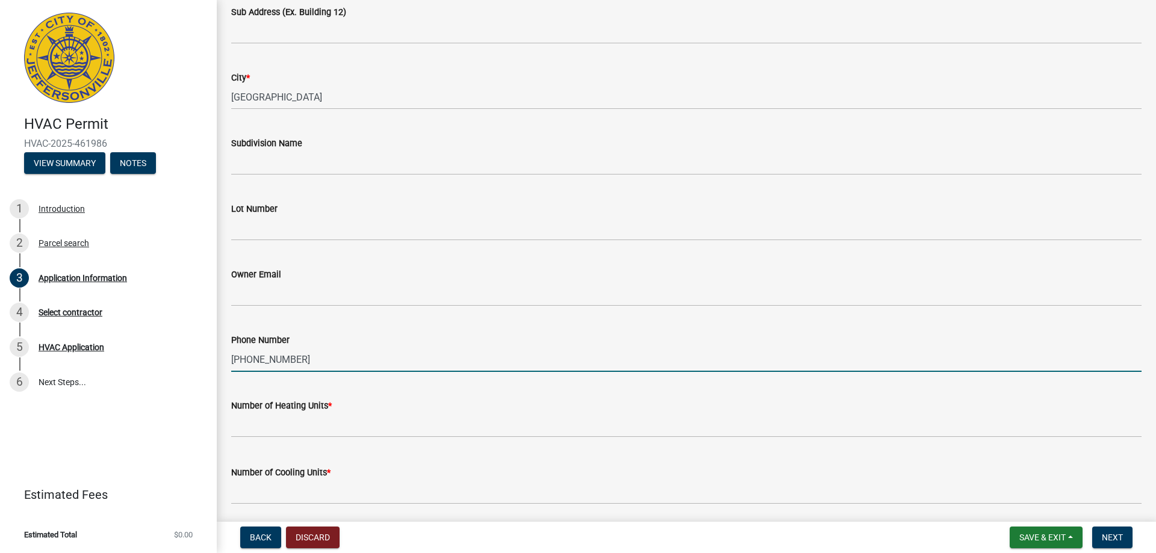
type input "812-913-8966"
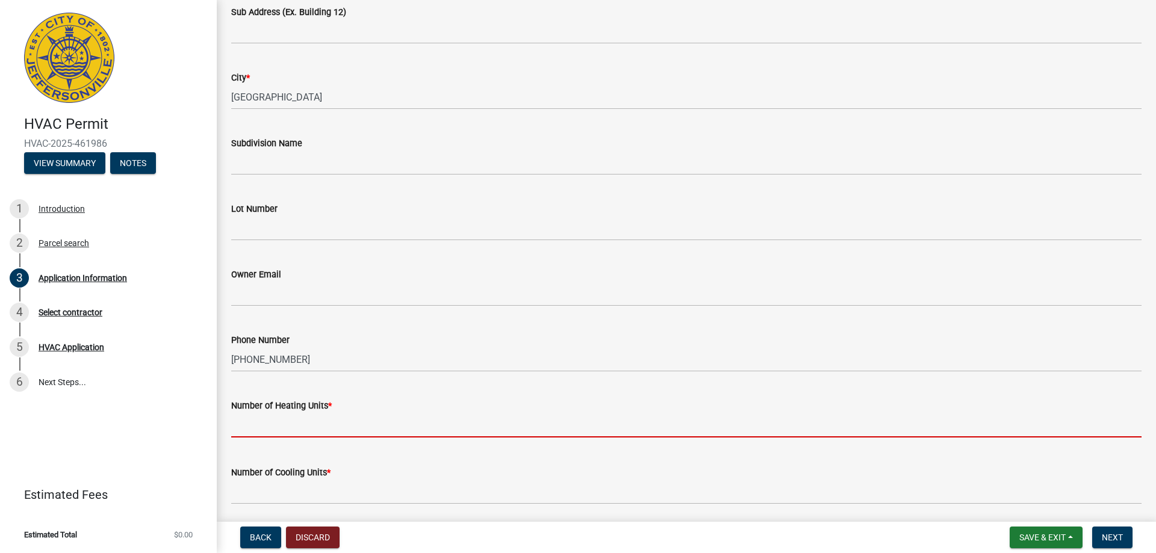
click at [286, 427] on input "text" at bounding box center [686, 425] width 911 height 25
type input "0"
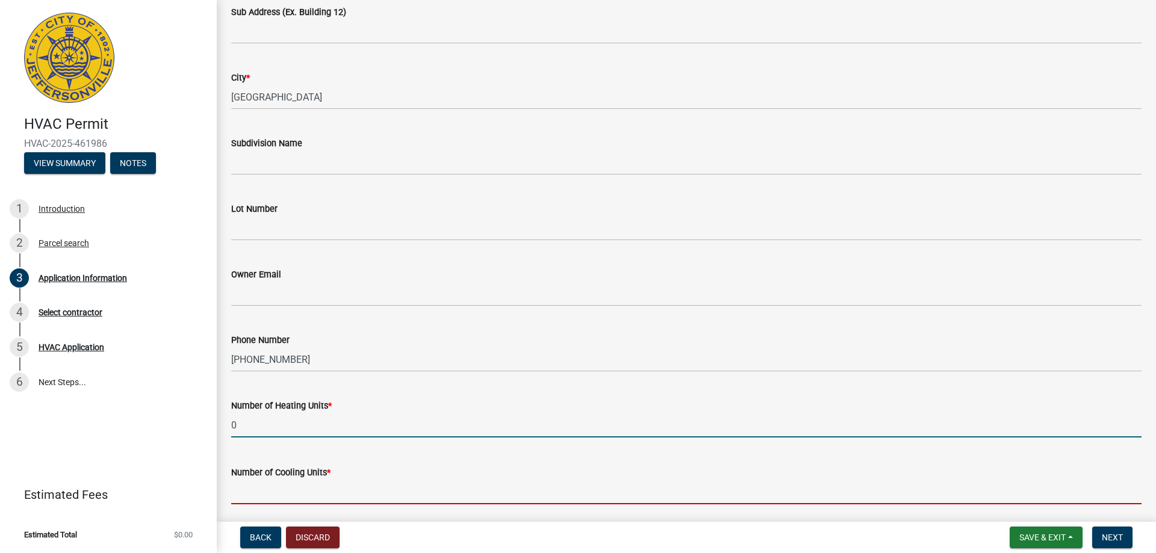
click at [307, 491] on input "text" at bounding box center [686, 492] width 911 height 25
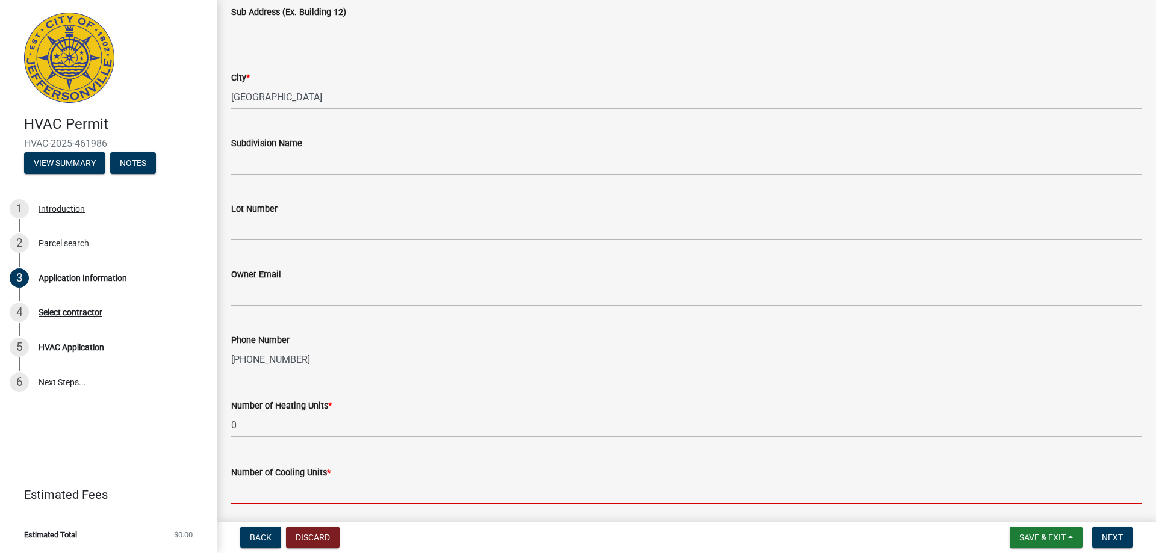
type input "1"
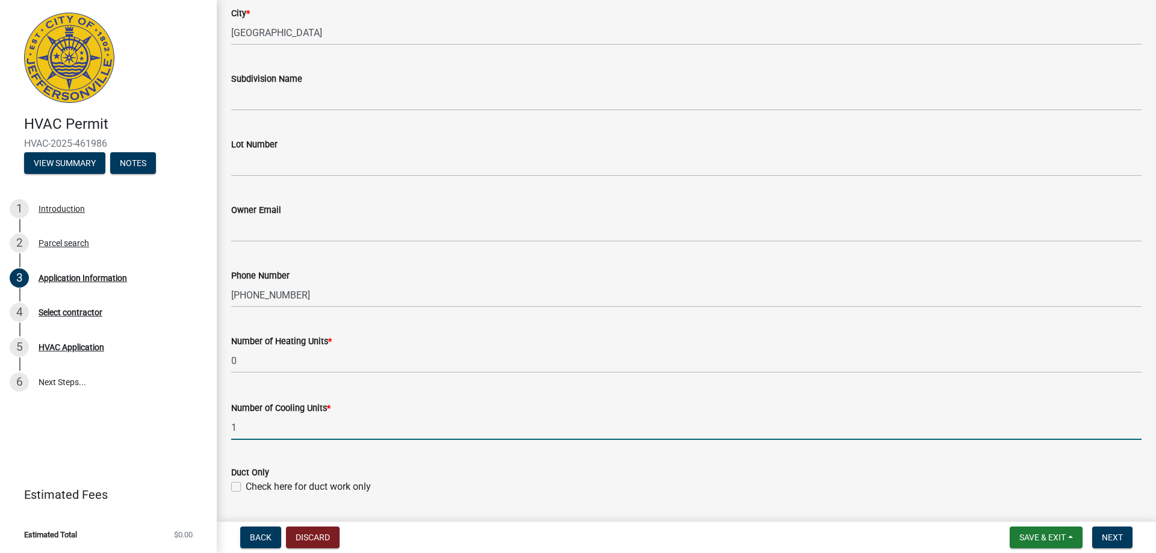
scroll to position [422, 0]
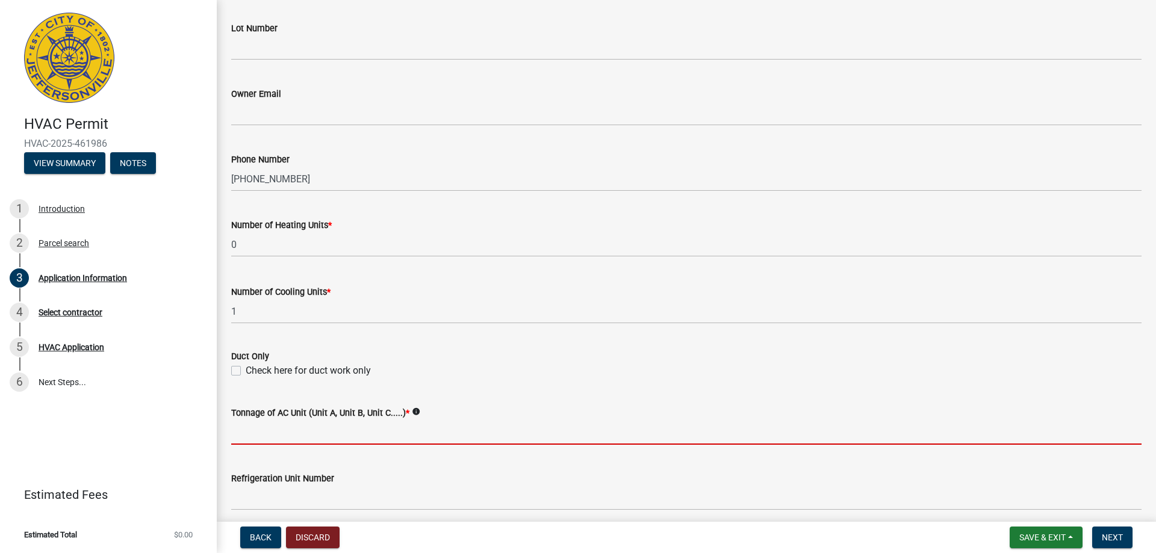
click at [344, 434] on input "Tonnage of AC Unit (Unit A, Unit B, Unit C.....) *" at bounding box center [686, 432] width 911 height 25
type input "2 ton"
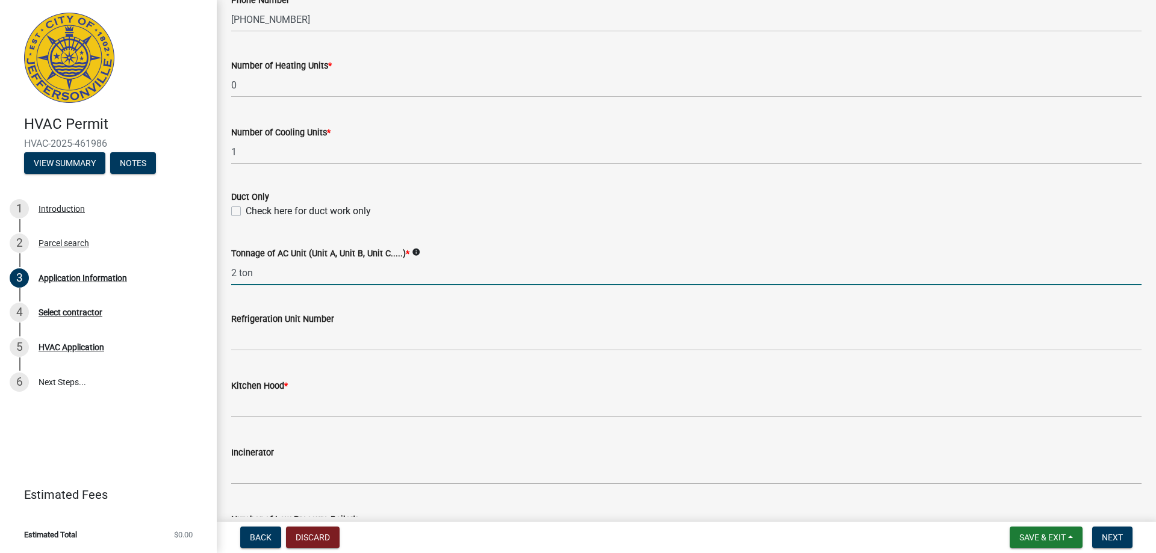
scroll to position [602, 0]
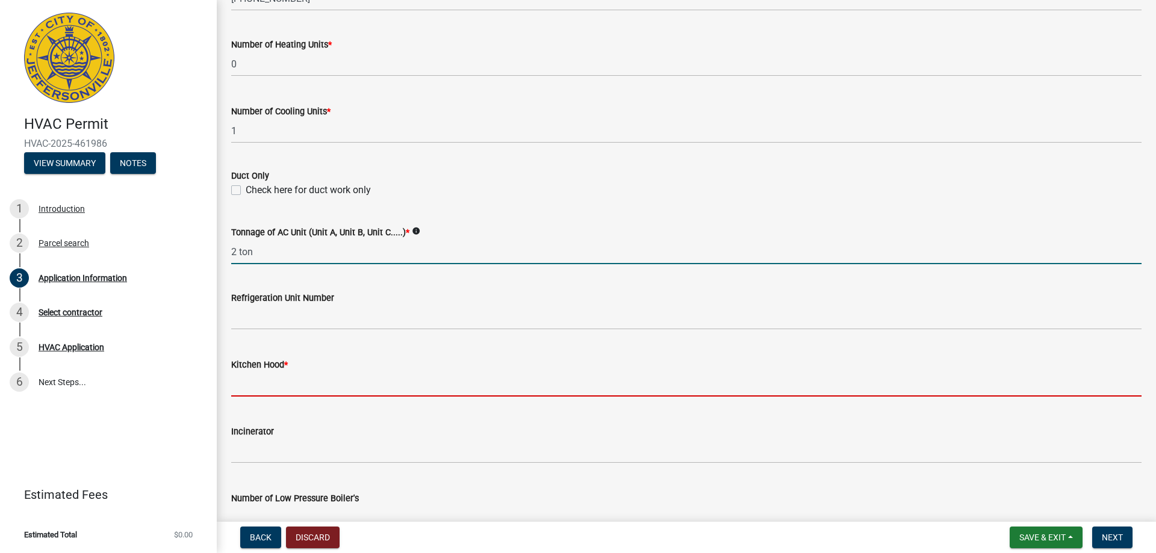
click at [308, 388] on input "text" at bounding box center [686, 384] width 911 height 25
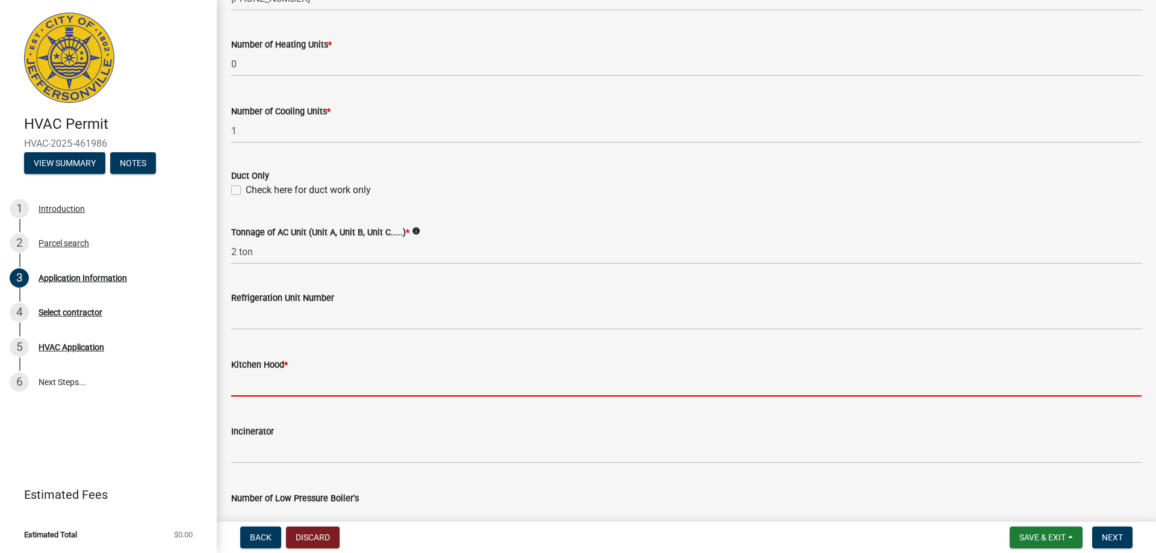
type input "0"
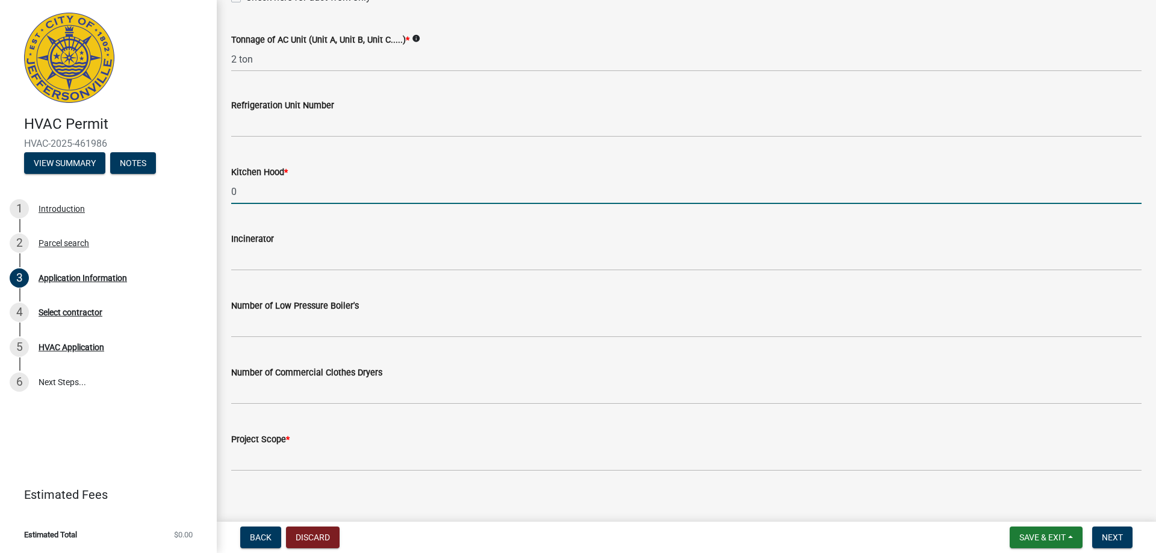
scroll to position [806, 0]
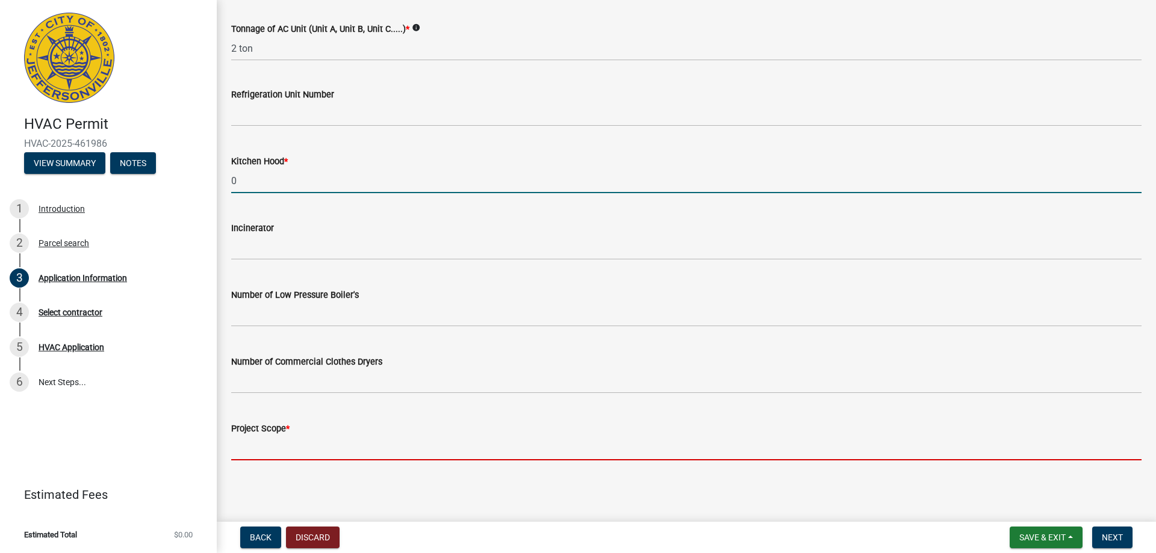
click at [301, 460] on input "Project Scope *" at bounding box center [686, 448] width 911 height 25
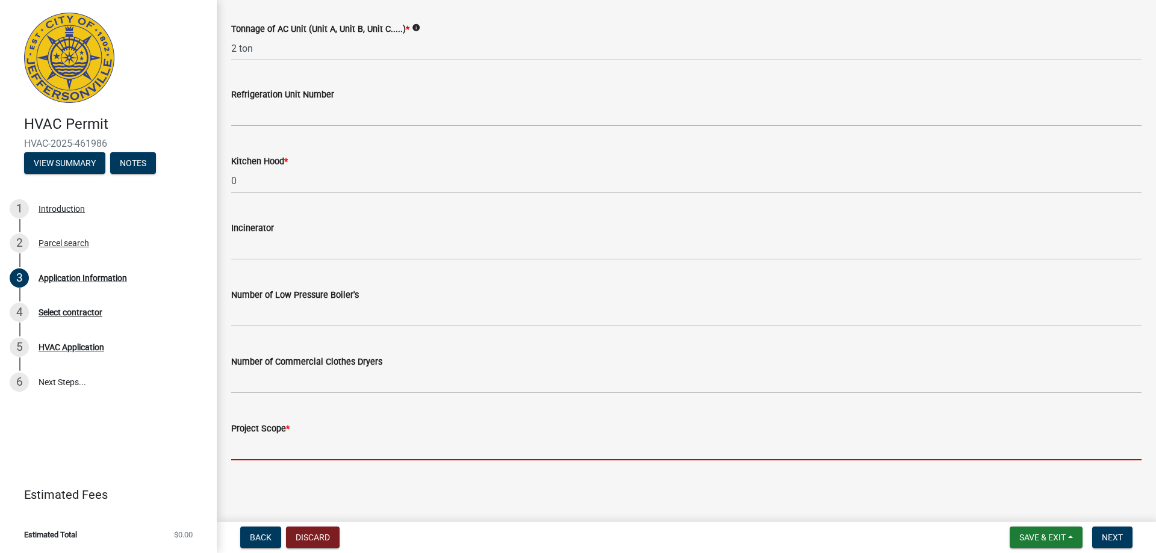
type input "replacement AC and coil"
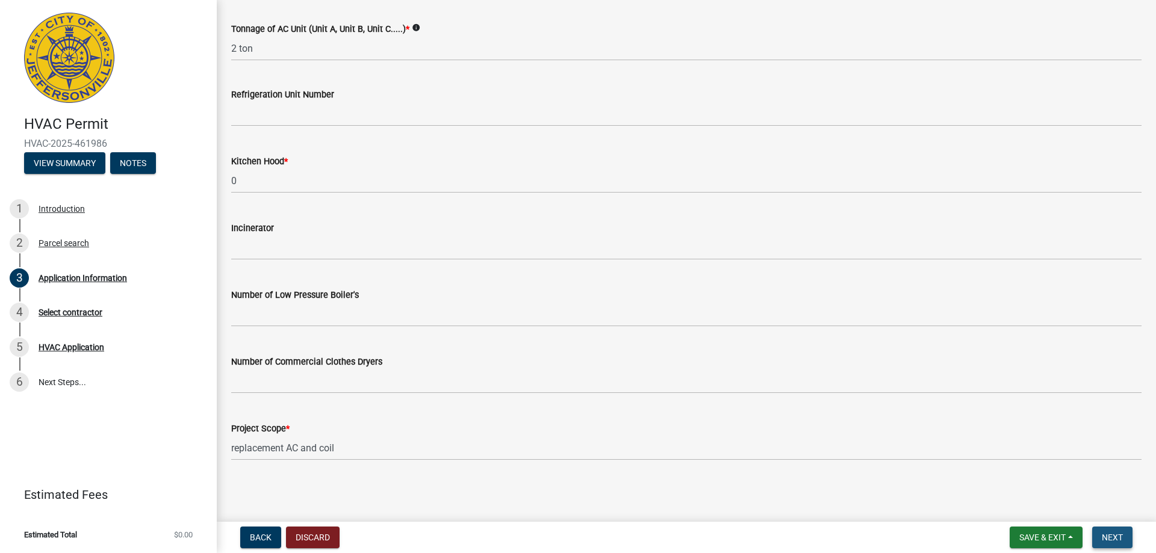
click at [1108, 537] on span "Next" at bounding box center [1112, 538] width 21 height 10
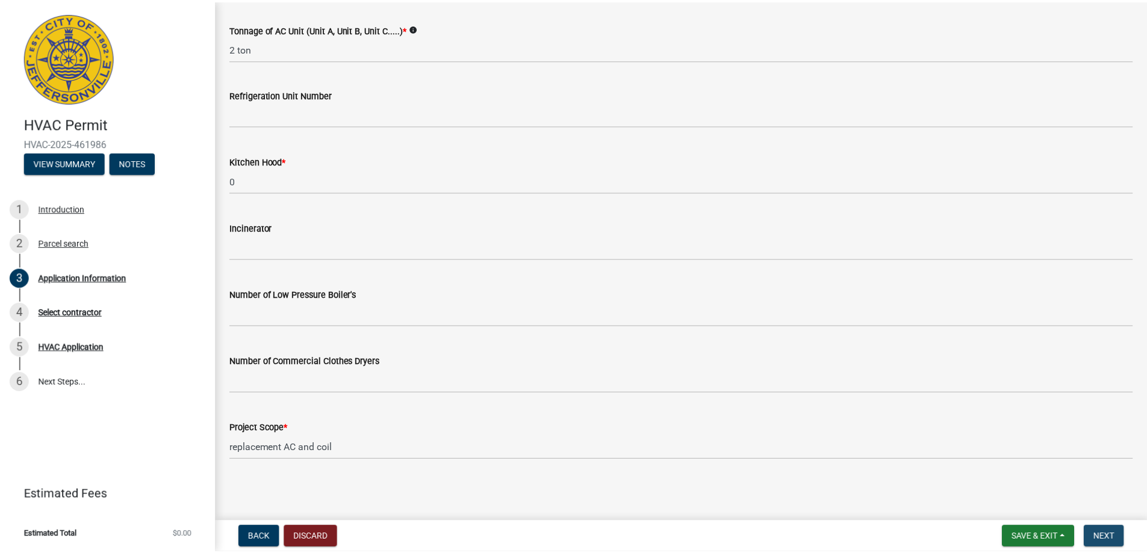
scroll to position [0, 0]
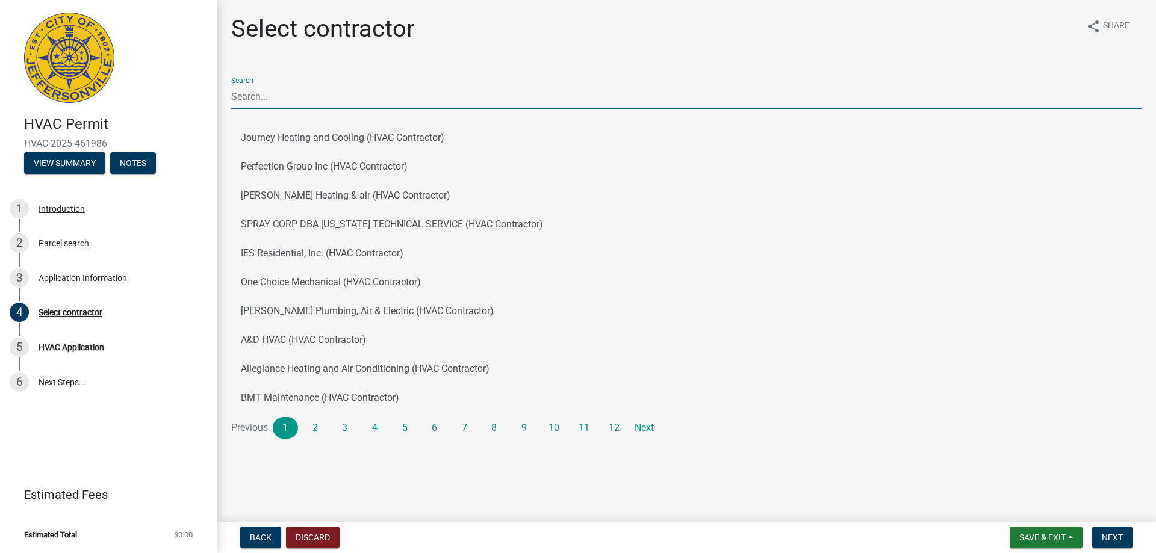
click at [259, 95] on input "Search" at bounding box center [686, 96] width 911 height 25
type input "BJ"
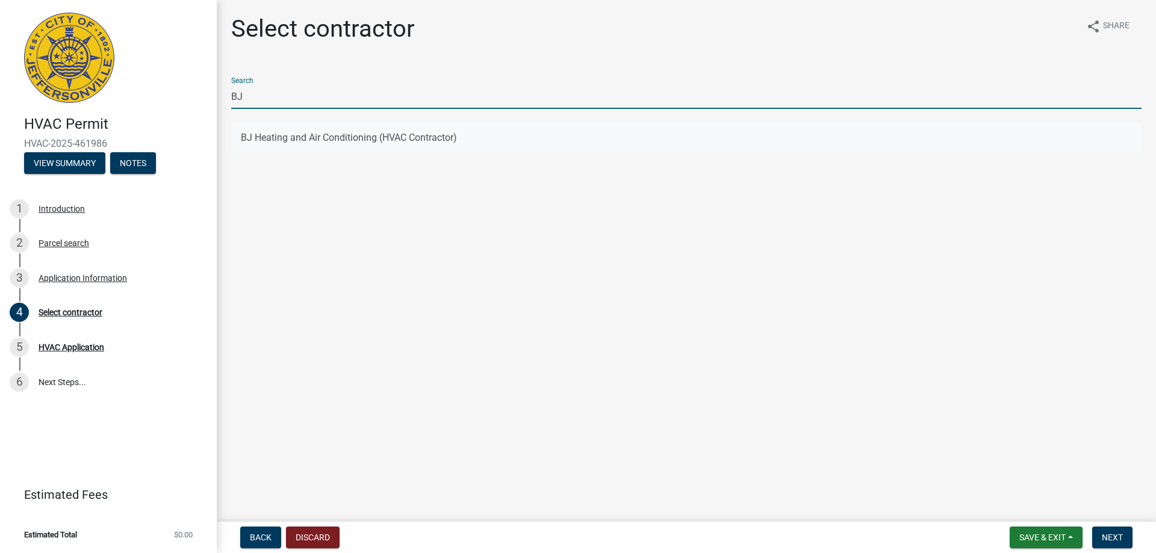
click at [294, 140] on button "BJ Heating and Air Conditioning (HVAC Contractor)" at bounding box center [686, 137] width 911 height 29
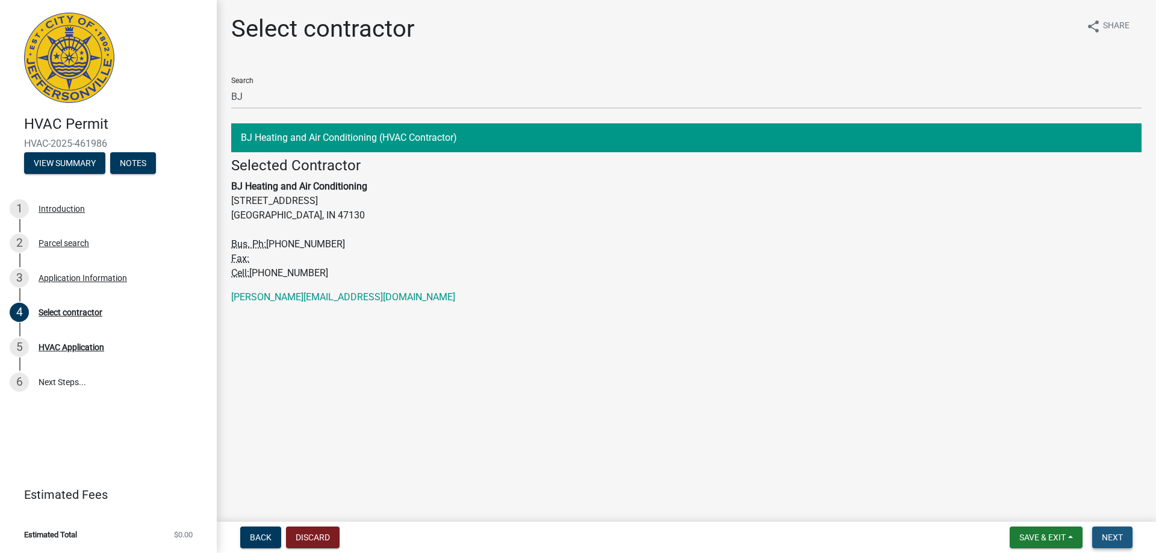
click at [1115, 541] on span "Next" at bounding box center [1112, 538] width 21 height 10
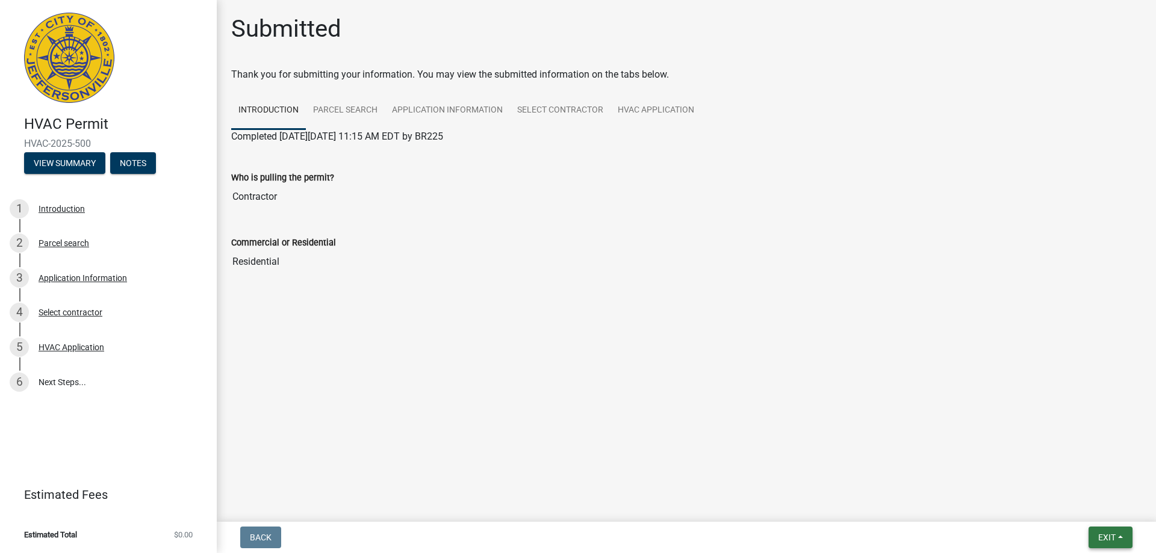
click at [1111, 538] on span "Exit" at bounding box center [1106, 538] width 17 height 10
click at [1068, 504] on button "Save & Exit" at bounding box center [1084, 506] width 96 height 29
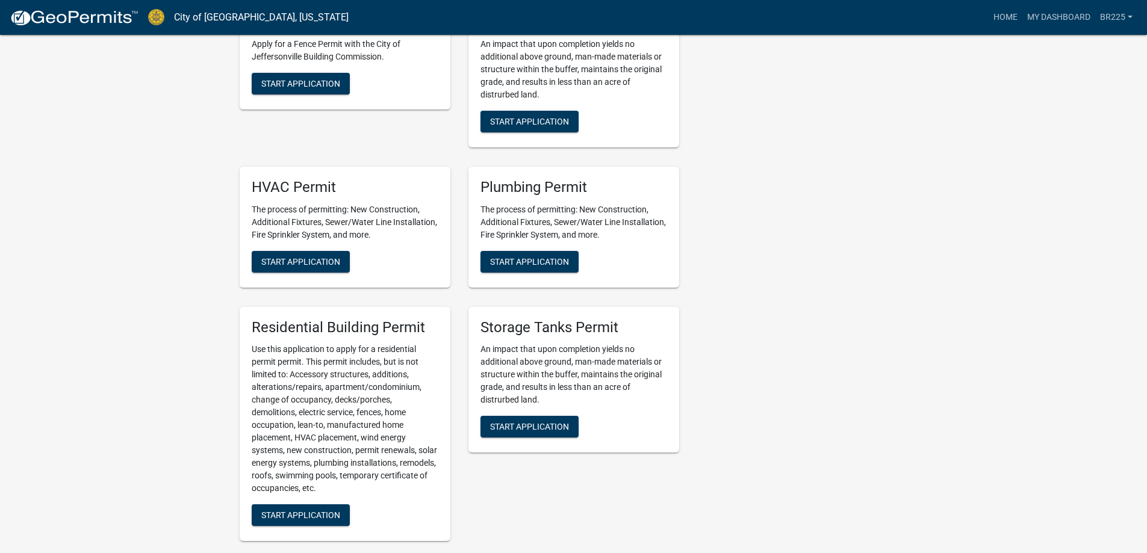
scroll to position [602, 0]
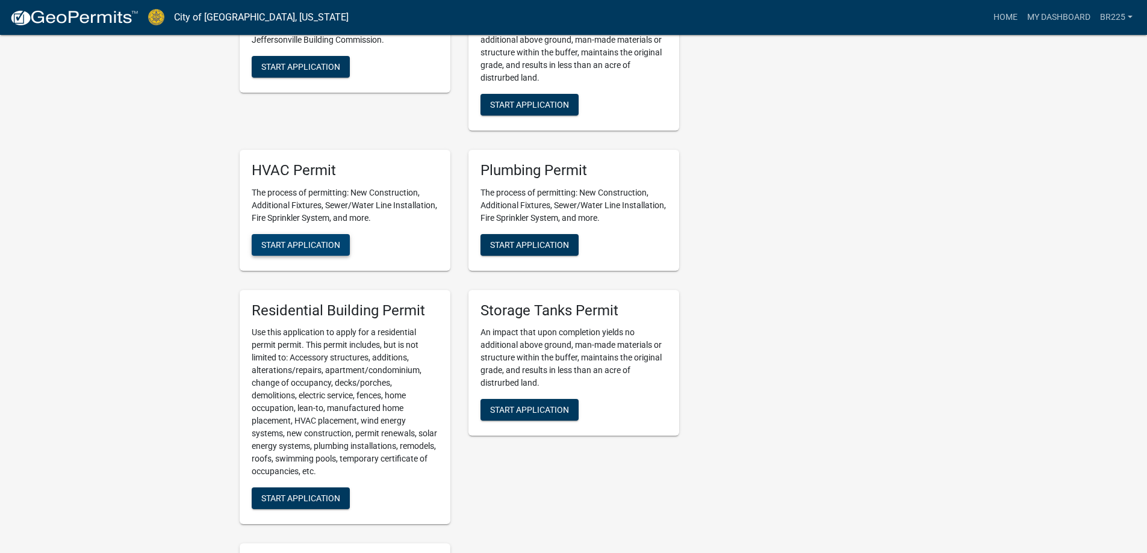
click at [284, 240] on span "Start Application" at bounding box center [300, 245] width 79 height 10
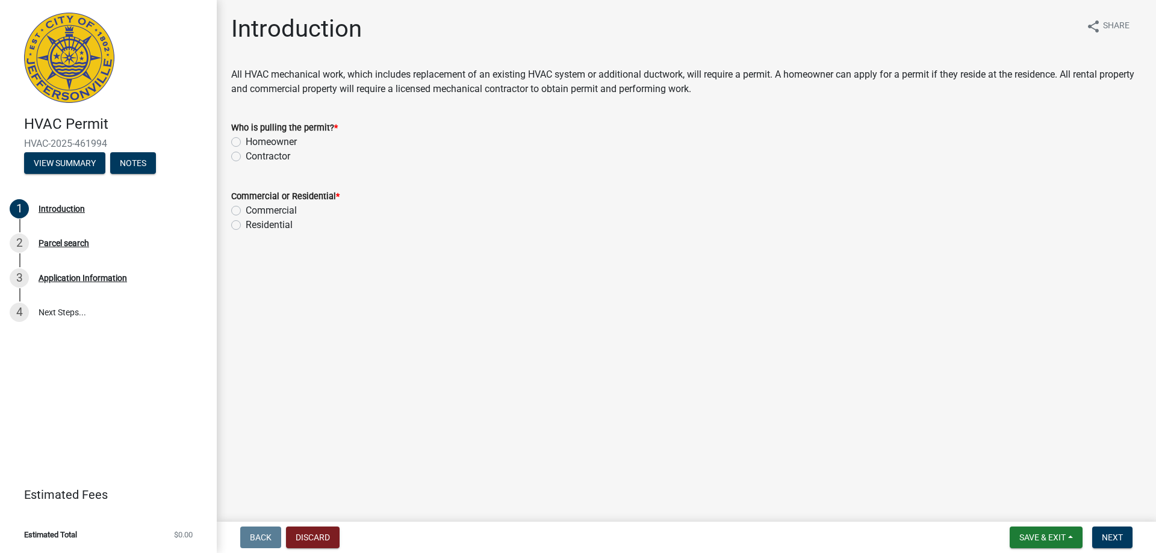
click at [246, 157] on label "Contractor" at bounding box center [268, 156] width 45 height 14
click at [246, 157] on input "Contractor" at bounding box center [250, 153] width 8 height 8
radio input "true"
click at [246, 226] on label "Residential" at bounding box center [269, 225] width 47 height 14
click at [246, 226] on input "Residential" at bounding box center [250, 222] width 8 height 8
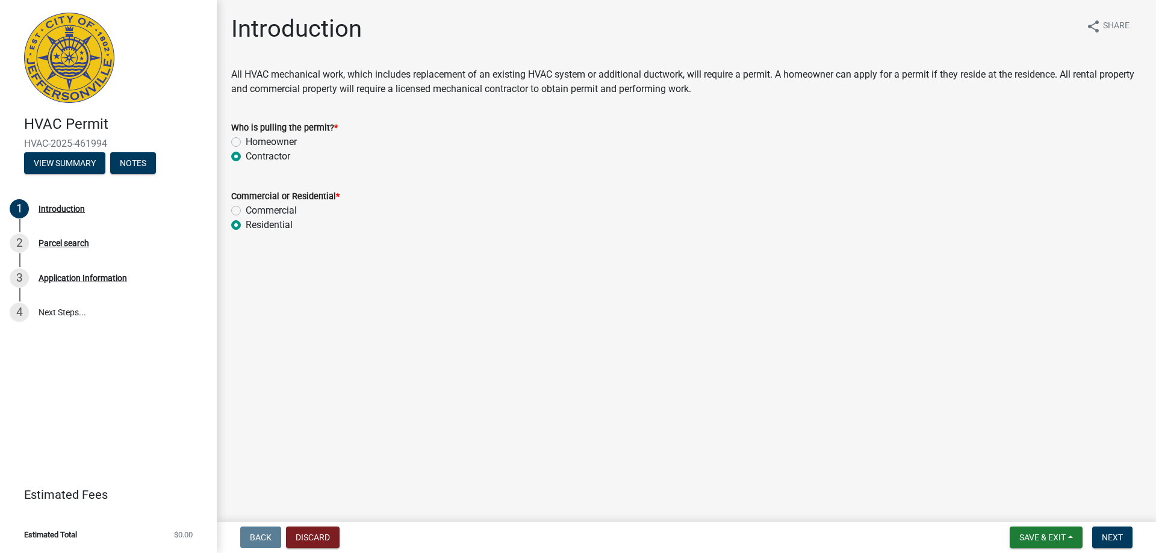
radio input "true"
click at [1114, 540] on span "Next" at bounding box center [1112, 538] width 21 height 10
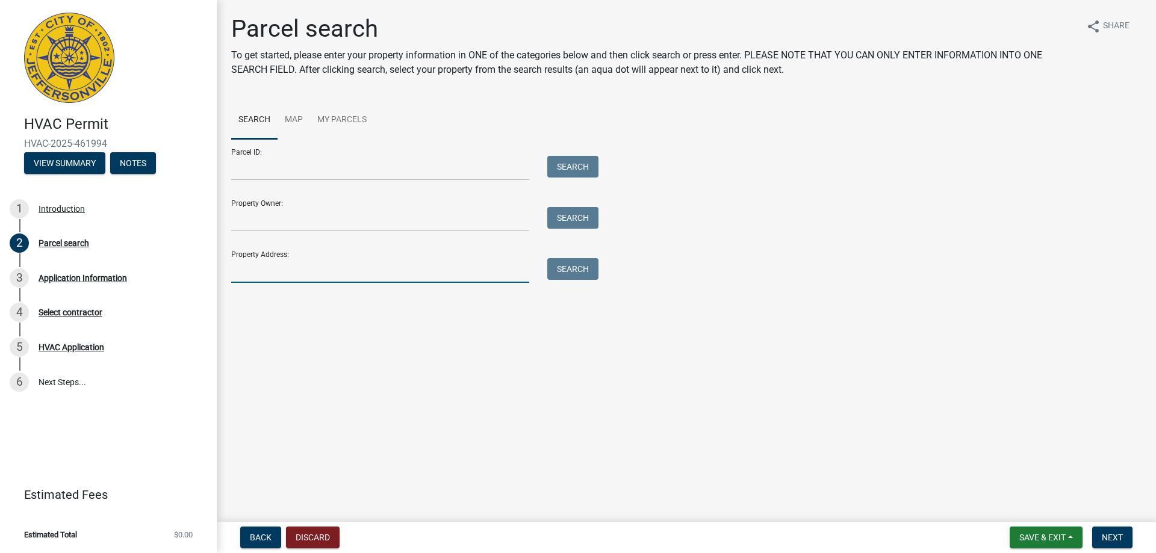
click at [257, 273] on input "Property Address:" at bounding box center [380, 270] width 298 height 25
type input "3202 Heritage Heights"
click at [1105, 536] on span "Next" at bounding box center [1112, 538] width 21 height 10
click at [560, 272] on button "Search" at bounding box center [572, 269] width 51 height 22
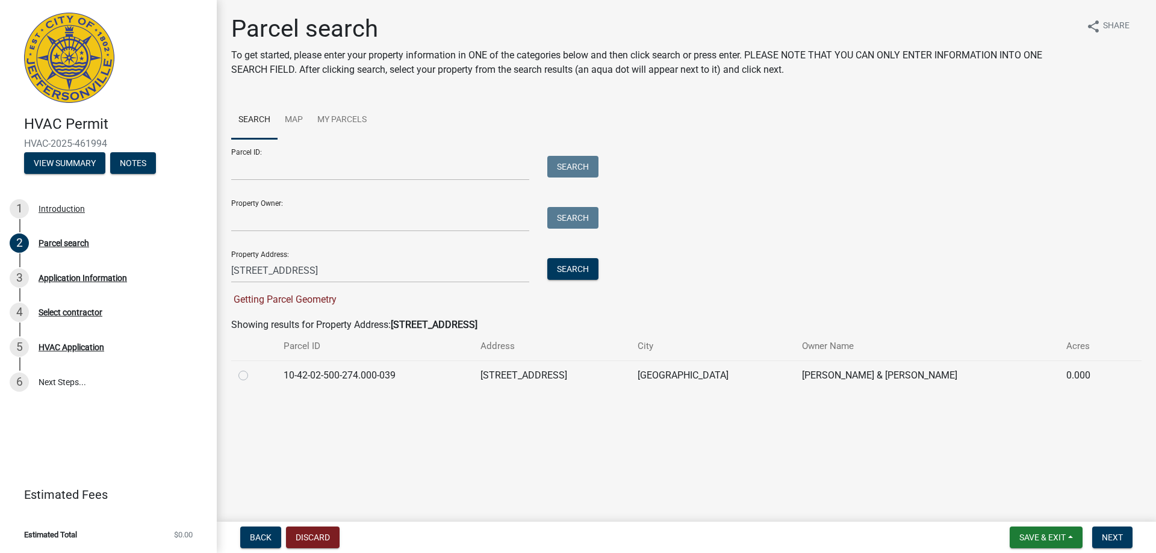
click at [253, 369] on label at bounding box center [253, 369] width 0 height 0
click at [253, 376] on input "radio" at bounding box center [257, 373] width 8 height 8
radio input "true"
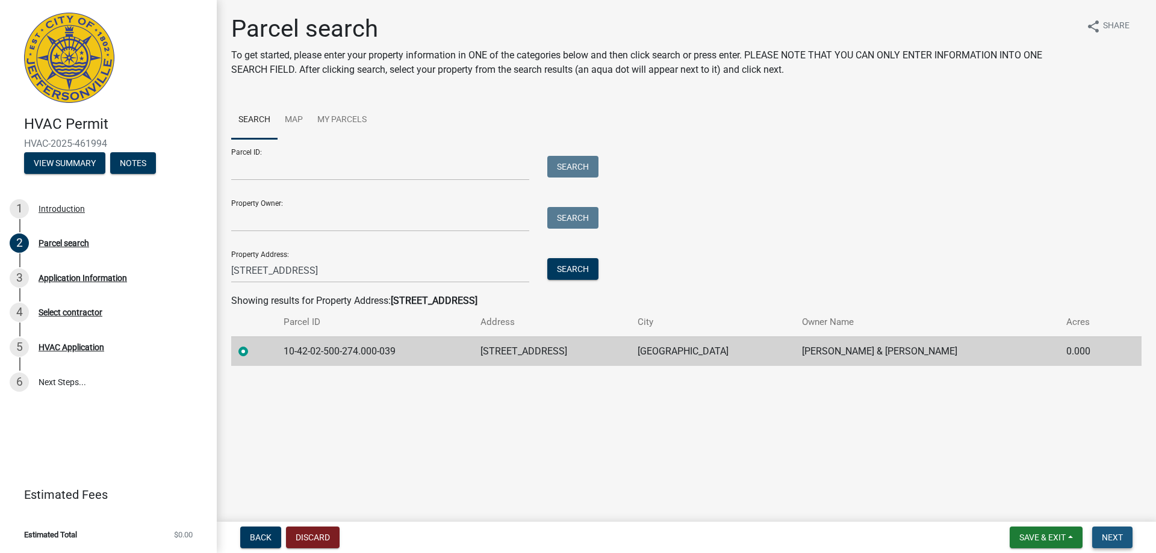
click at [1115, 537] on span "Next" at bounding box center [1112, 538] width 21 height 10
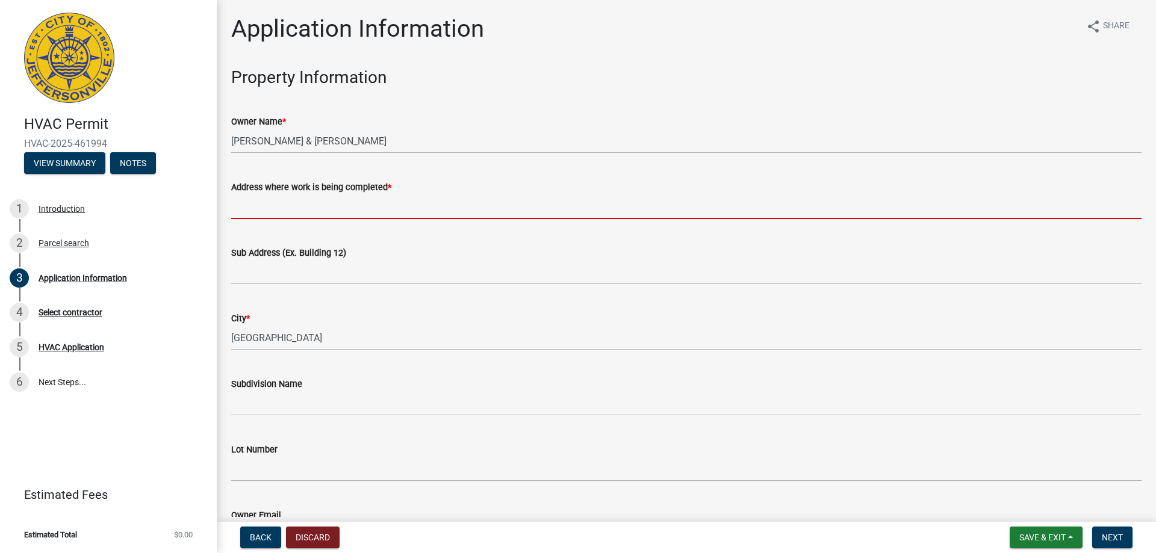
click at [270, 211] on input "Address where work is being completed *" at bounding box center [686, 207] width 911 height 25
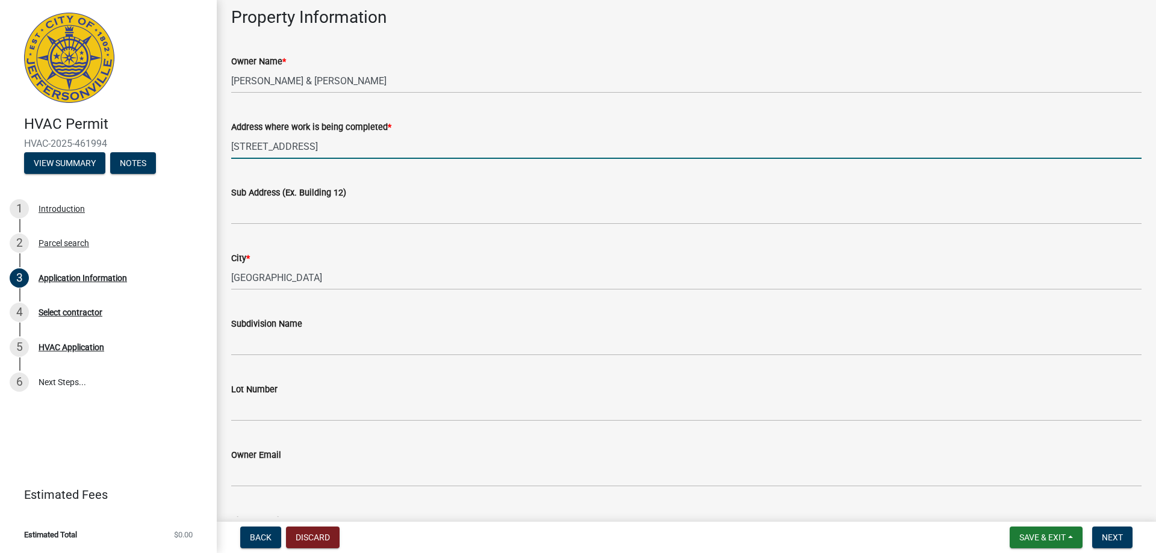
scroll to position [120, 0]
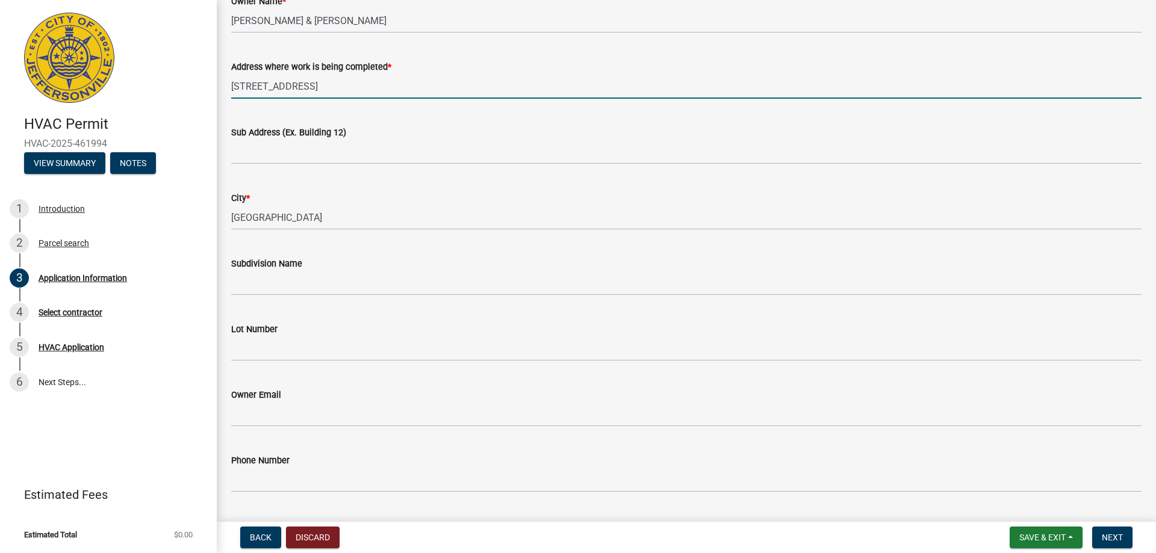
type input "3202 Heritage Heights"
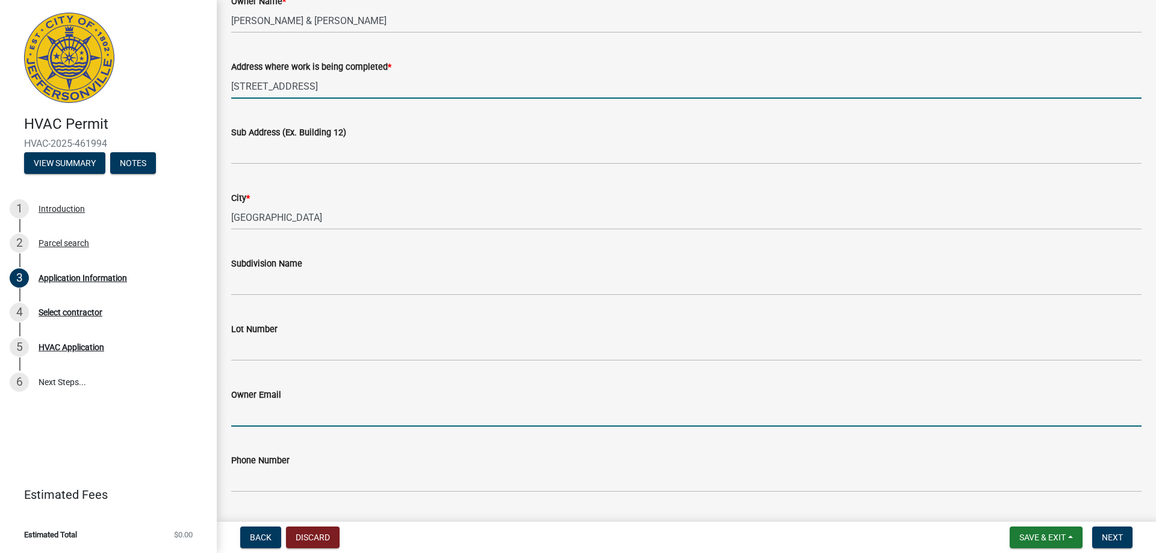
click at [279, 418] on input "Owner Email" at bounding box center [686, 414] width 911 height 25
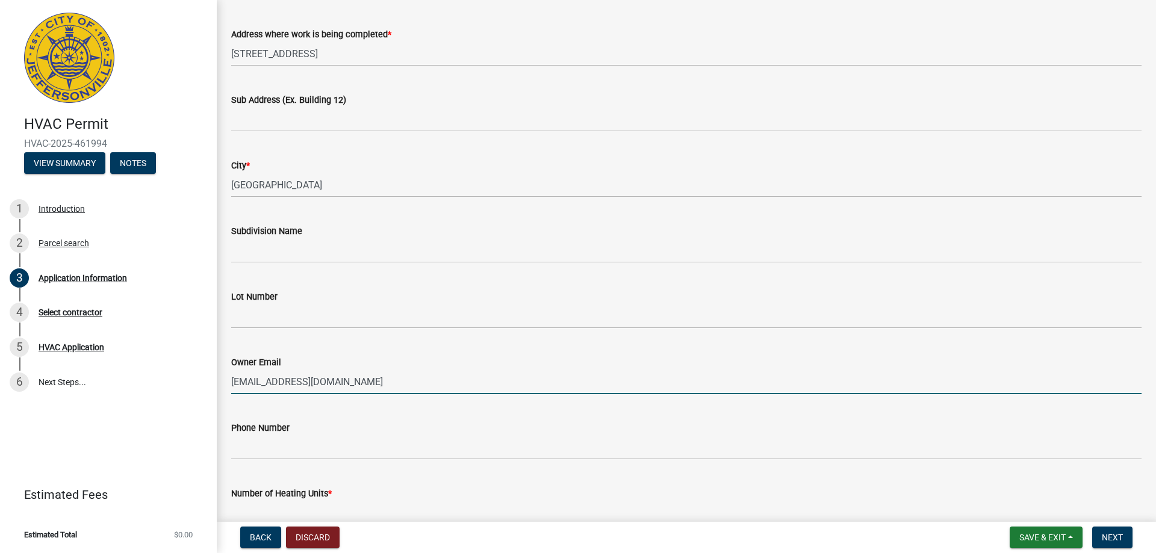
scroll to position [181, 0]
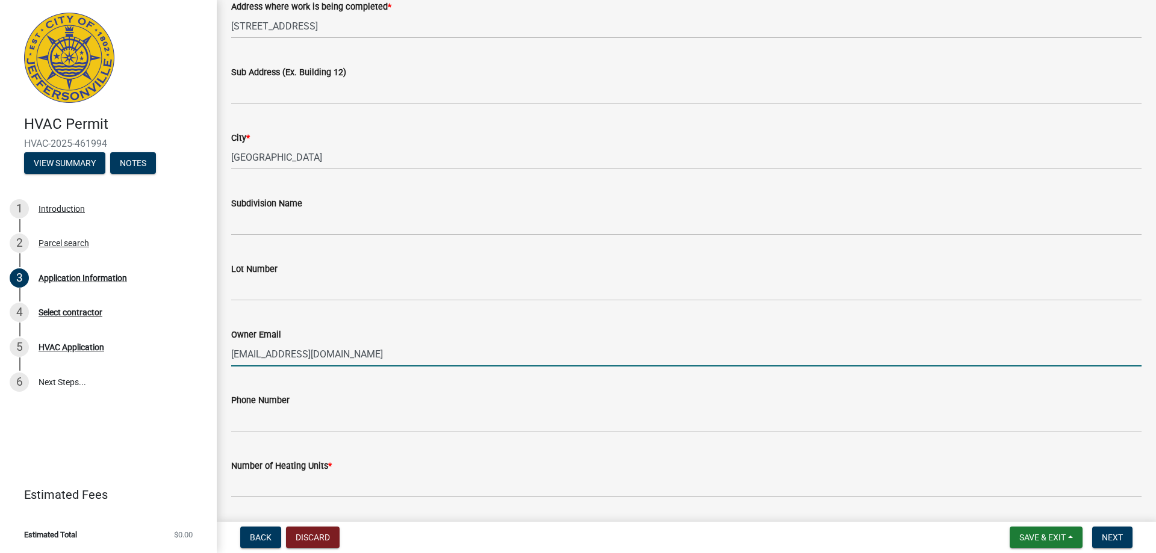
type input "trevbales@gmail.com"
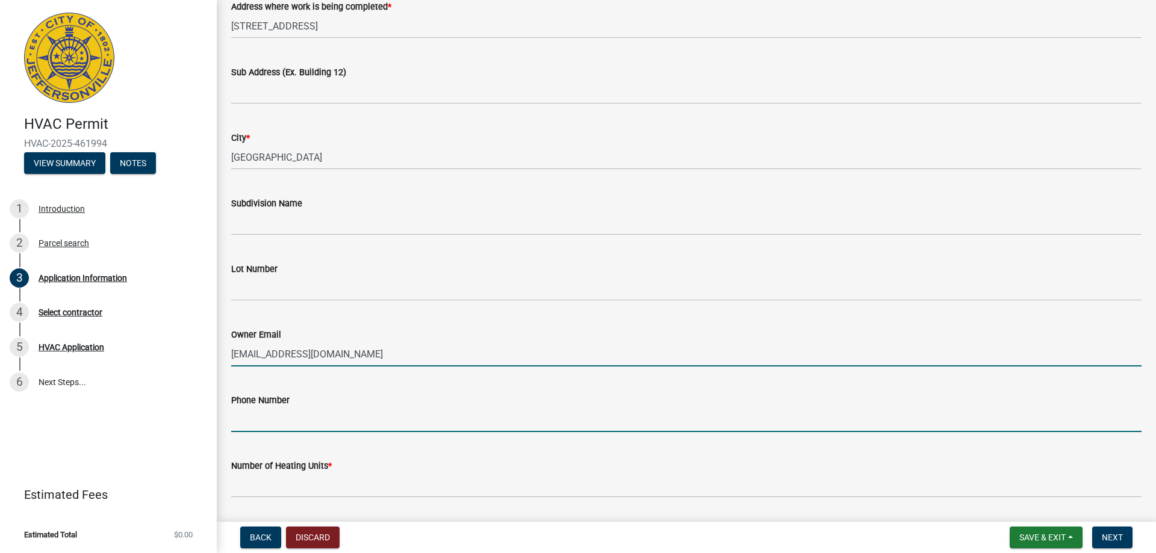
click at [300, 426] on input "Phone Number" at bounding box center [686, 420] width 911 height 25
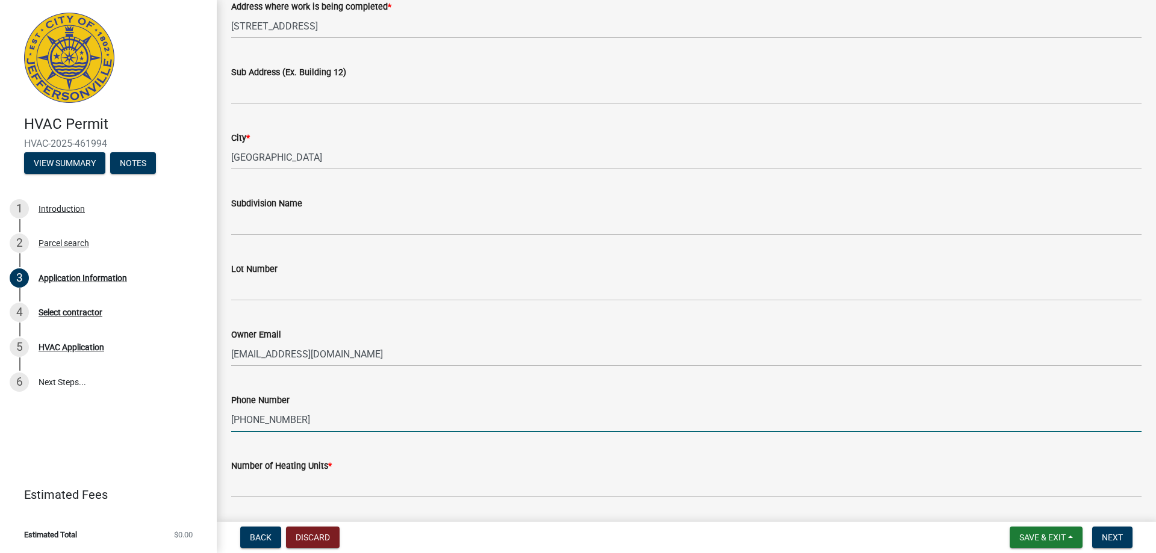
type input "502-594-9864"
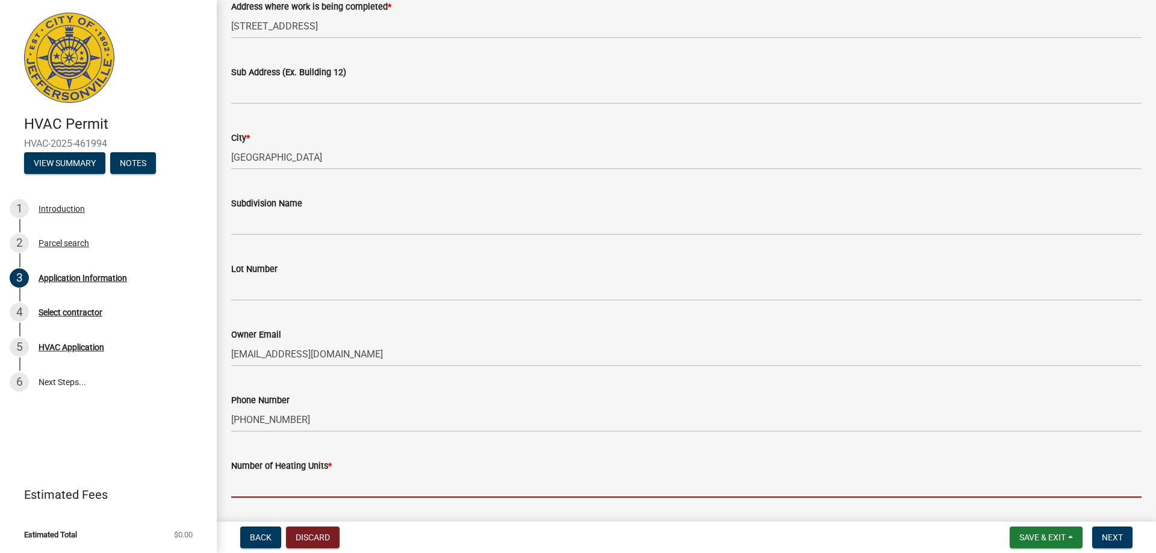
click at [273, 487] on input "text" at bounding box center [686, 485] width 911 height 25
type input "1"
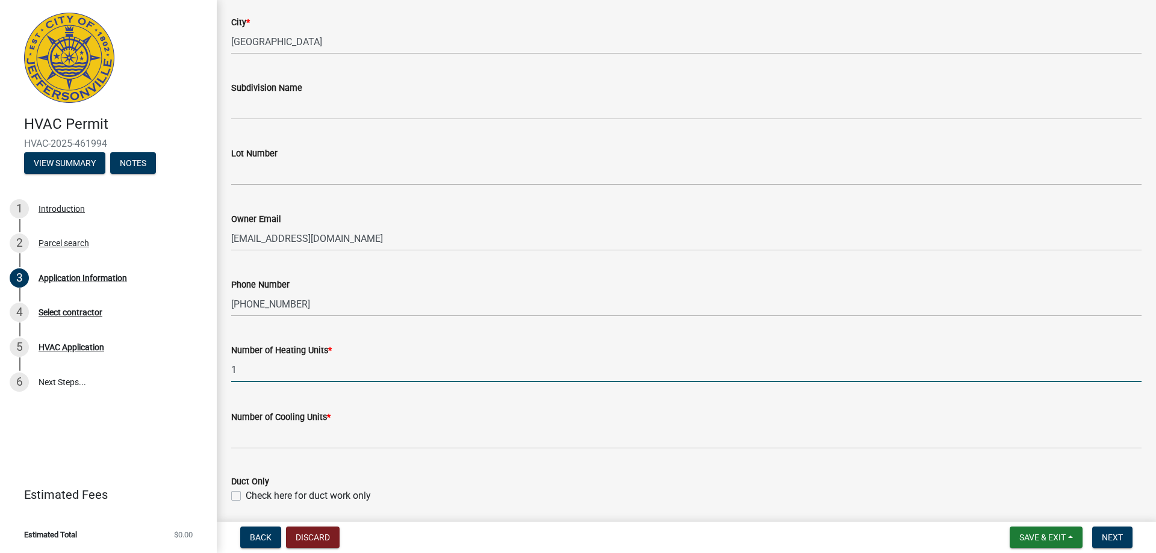
scroll to position [301, 0]
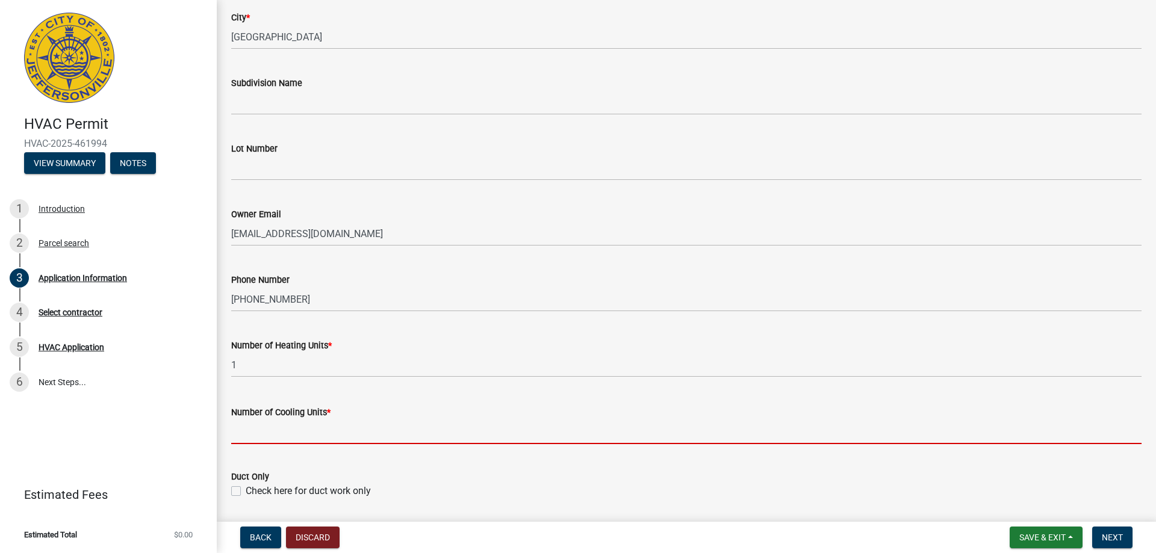
click at [330, 436] on input "text" at bounding box center [686, 432] width 911 height 25
type input "1"
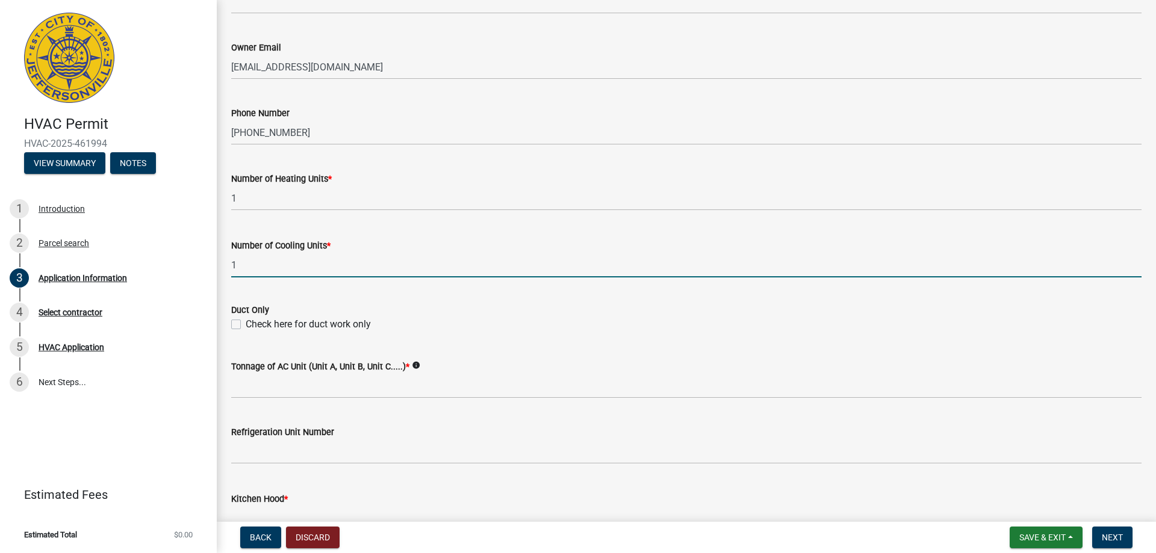
scroll to position [482, 0]
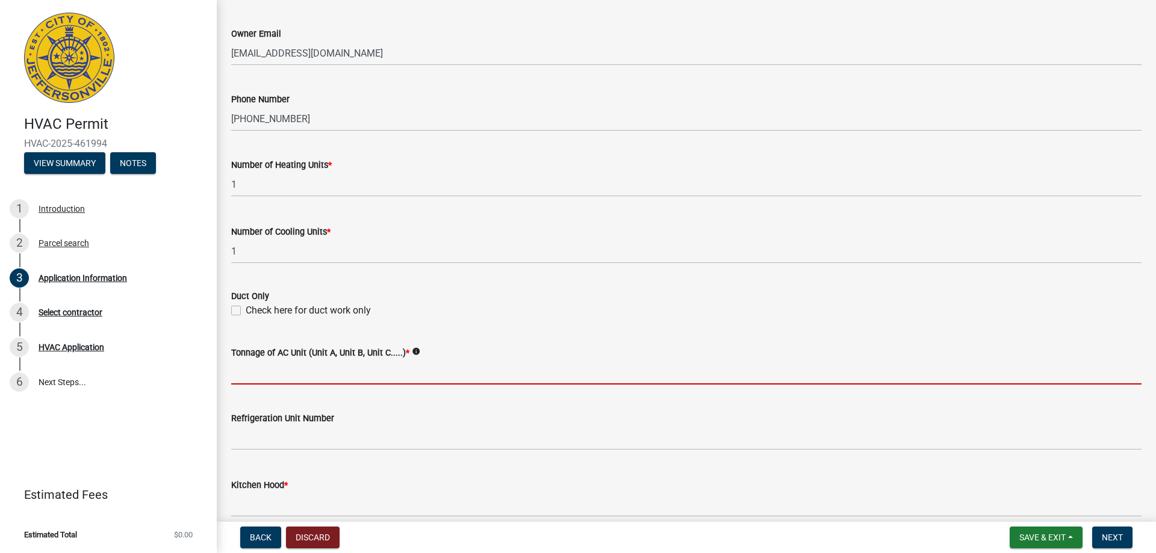
click at [326, 376] on input "Tonnage of AC Unit (Unit A, Unit B, Unit C.....) *" at bounding box center [686, 372] width 911 height 25
type input "3 ton"
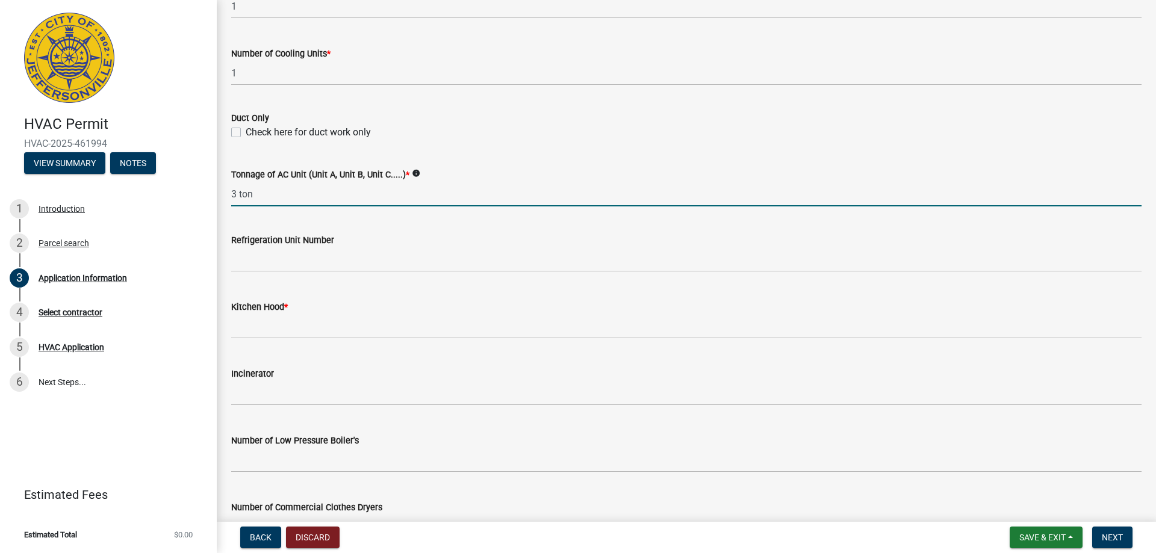
scroll to position [662, 0]
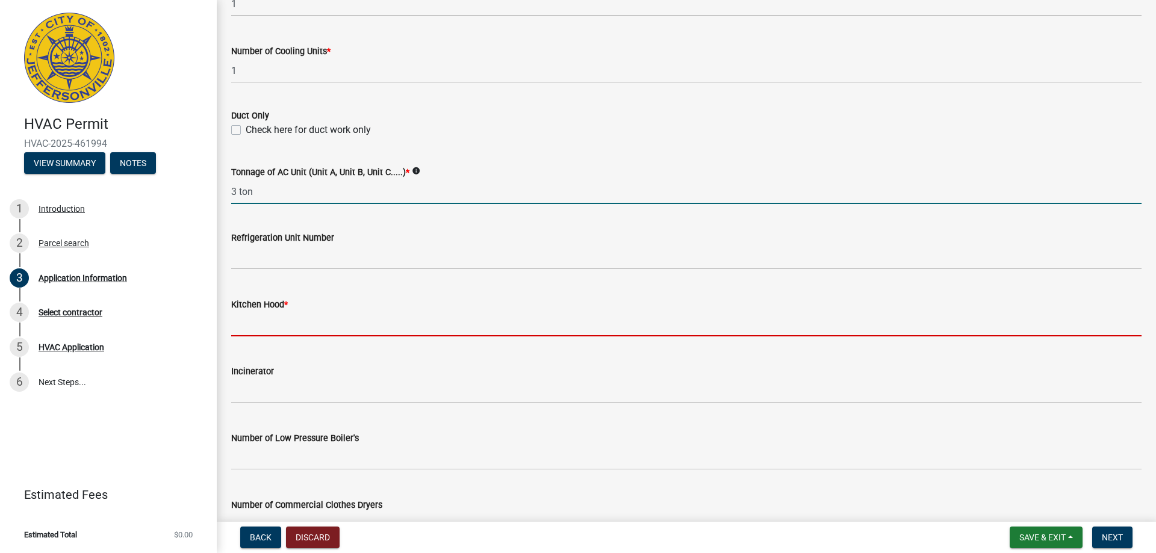
click at [270, 331] on input "text" at bounding box center [686, 324] width 911 height 25
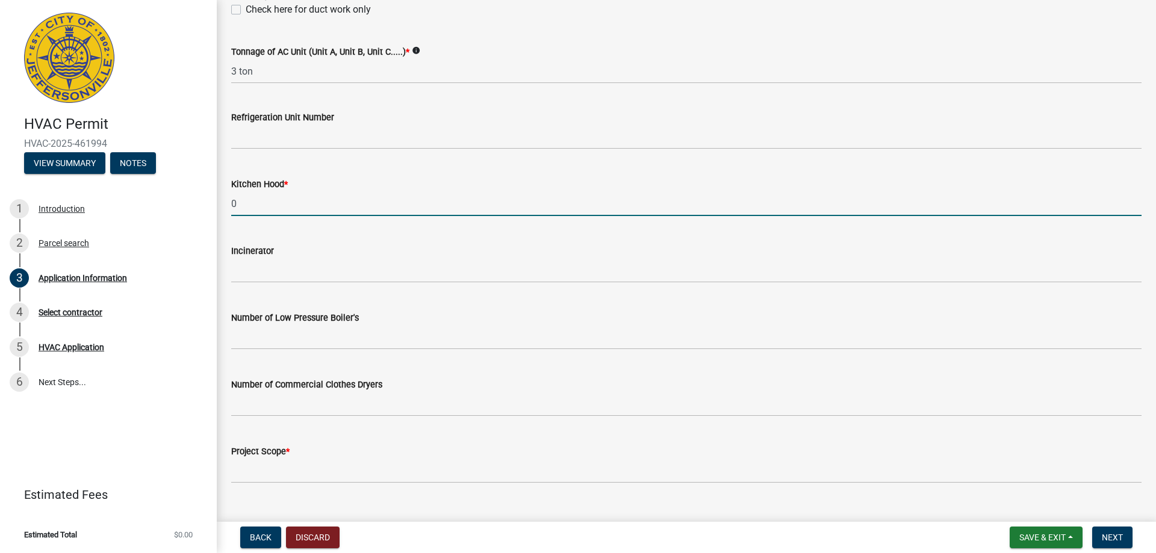
scroll to position [806, 0]
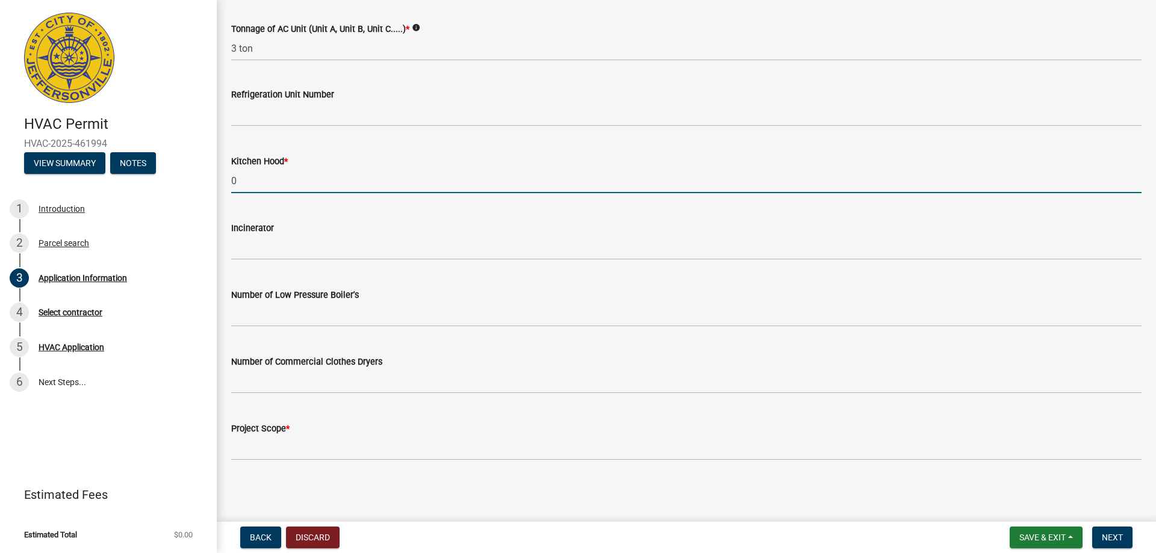
type input "0"
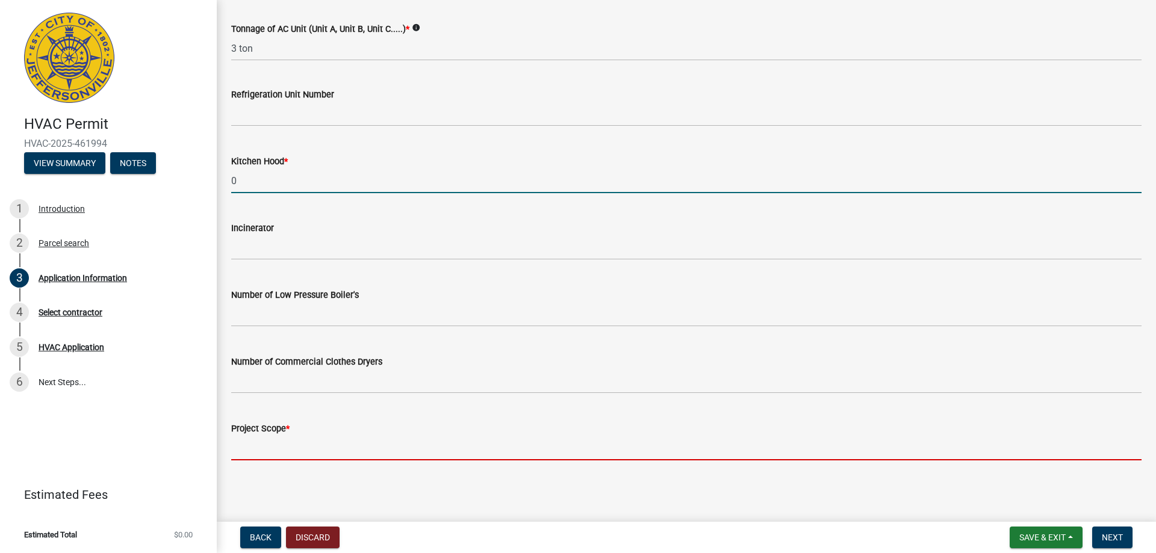
click at [286, 452] on input "Project Scope *" at bounding box center [686, 448] width 911 height 25
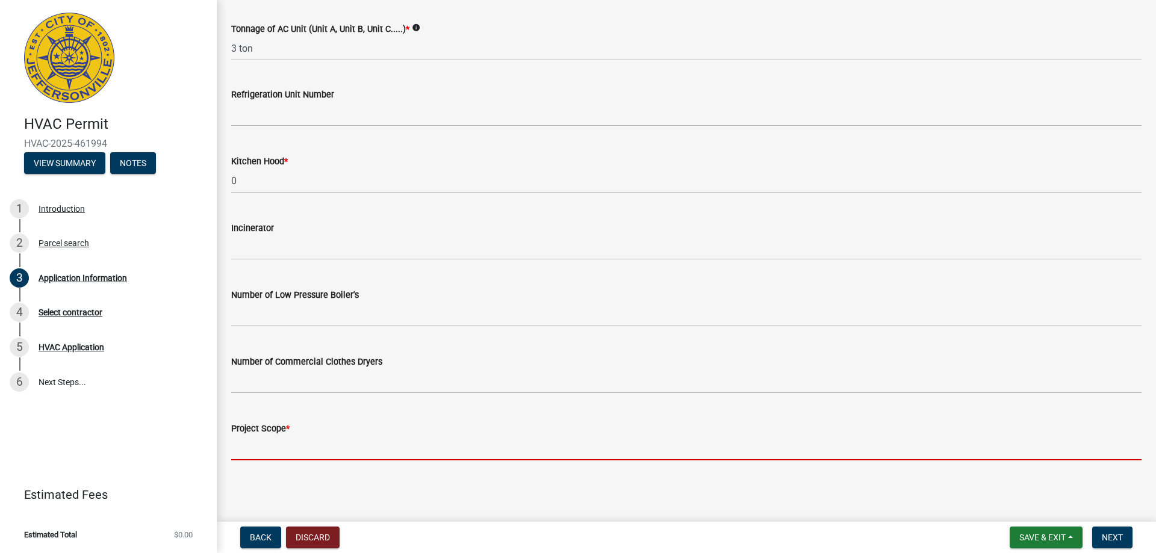
type input "replace furnace and ac"
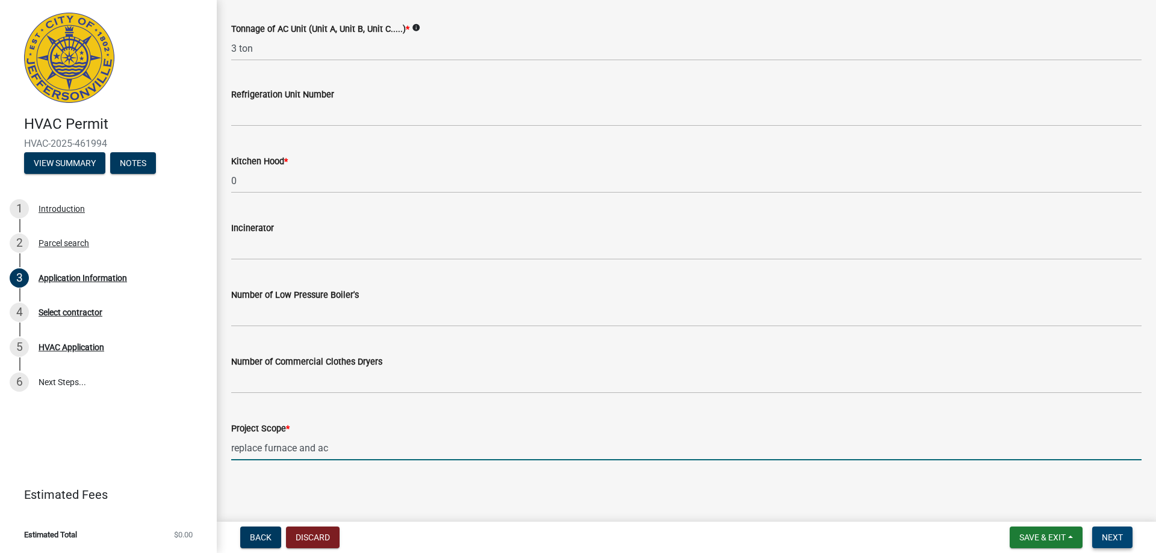
click at [1125, 541] on button "Next" at bounding box center [1112, 538] width 40 height 22
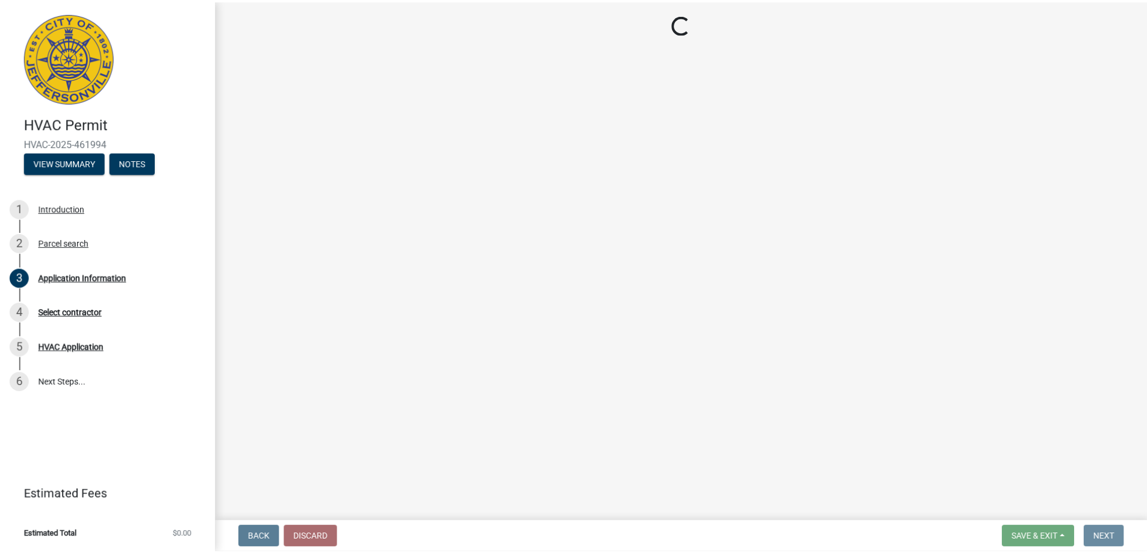
scroll to position [0, 0]
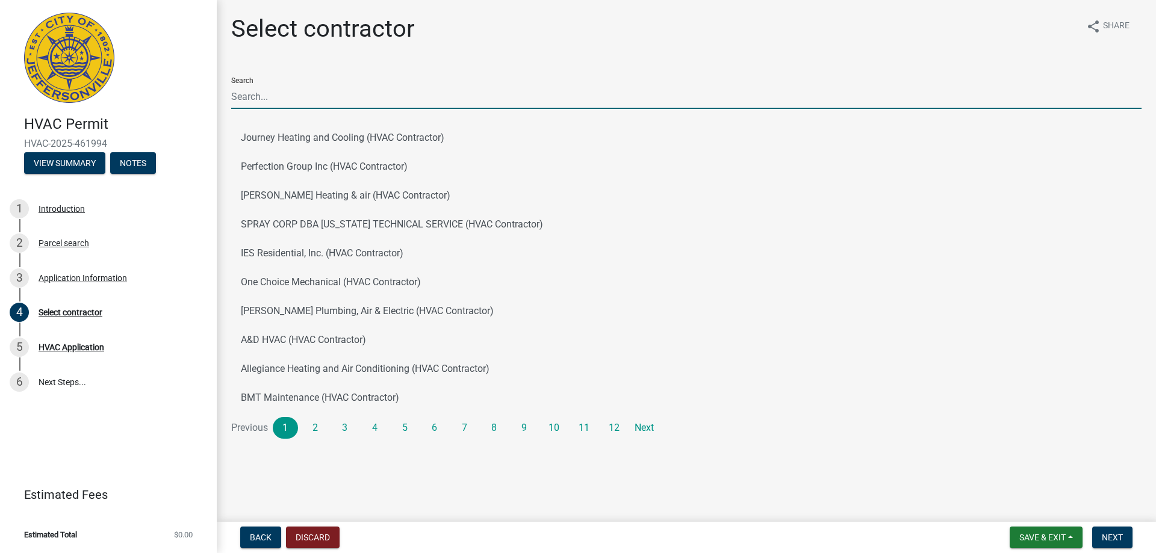
click at [285, 99] on input "Search" at bounding box center [686, 96] width 911 height 25
type input "BJ"
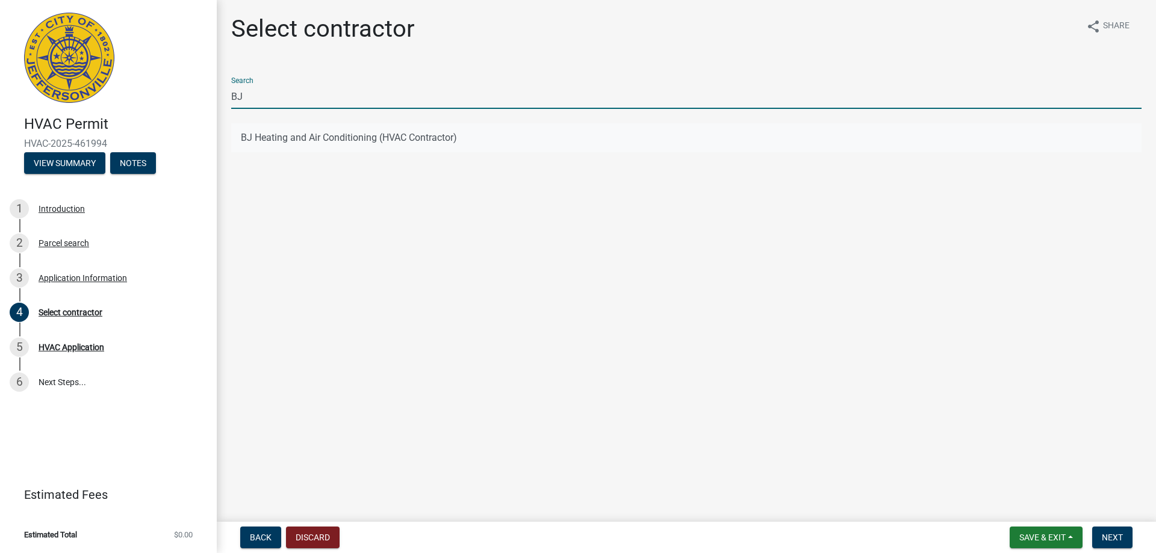
click at [299, 136] on button "BJ Heating and Air Conditioning (HVAC Contractor)" at bounding box center [686, 137] width 911 height 29
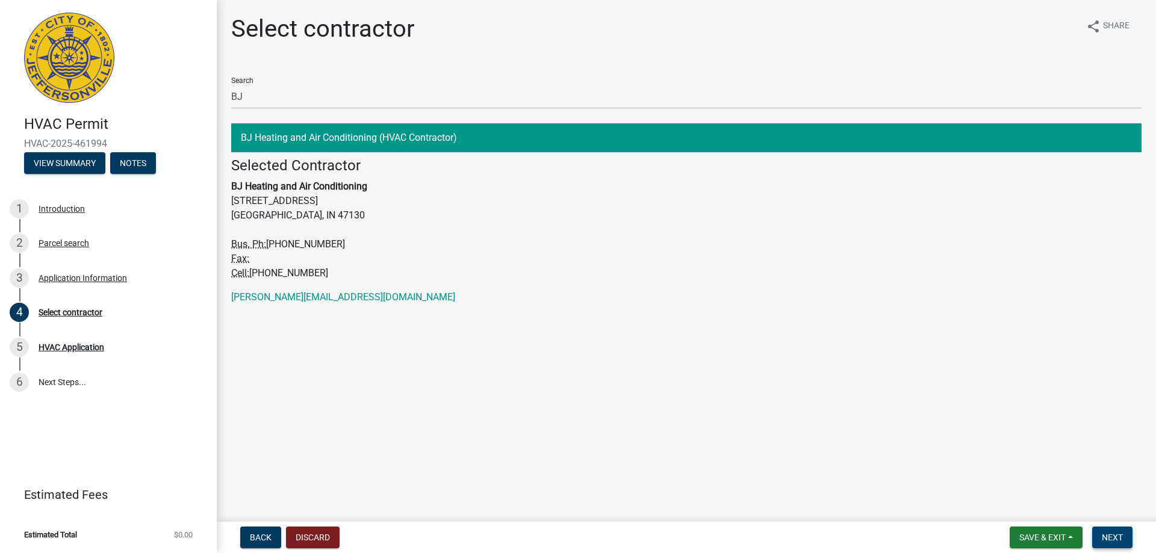
click at [1117, 542] on span "Next" at bounding box center [1112, 538] width 21 height 10
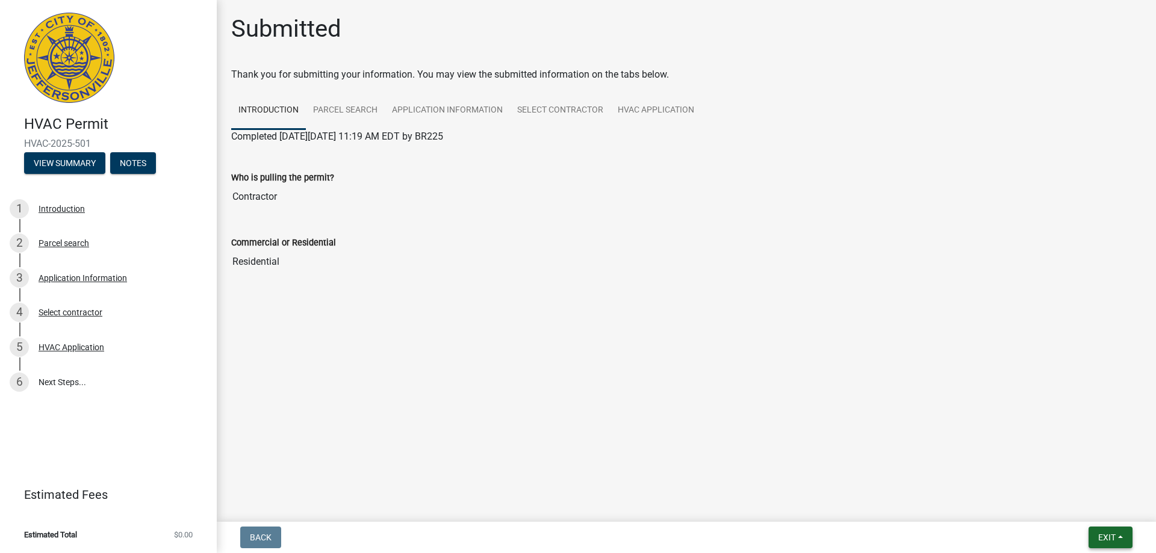
click at [1098, 533] on span "Exit" at bounding box center [1106, 538] width 17 height 10
click at [1076, 508] on button "Save & Exit" at bounding box center [1084, 506] width 96 height 29
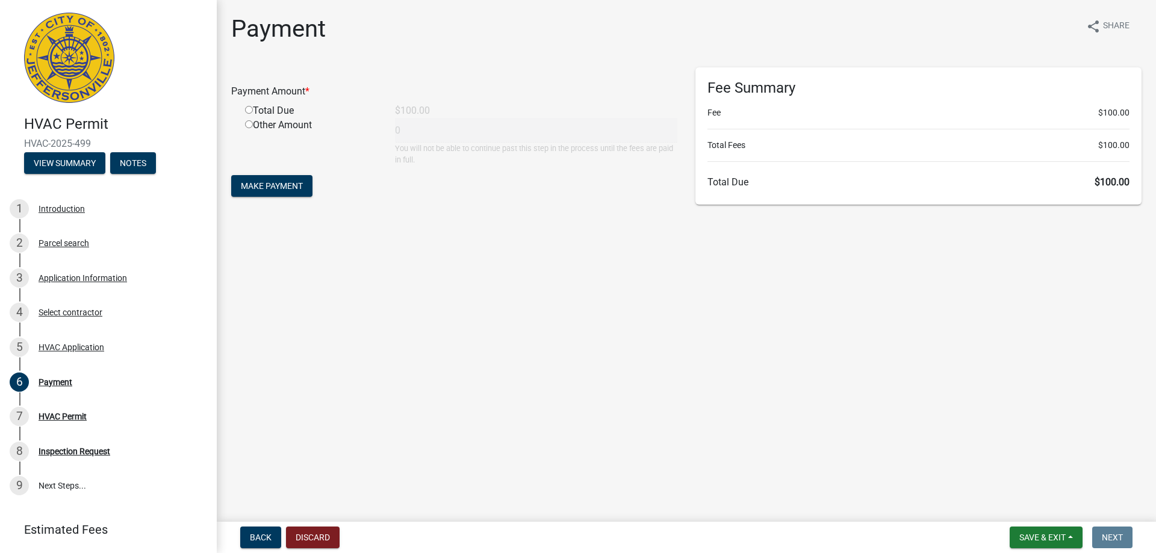
click at [248, 106] on input "radio" at bounding box center [249, 110] width 8 height 8
radio input "true"
type input "100"
click at [267, 186] on span "Make Payment" at bounding box center [272, 186] width 62 height 10
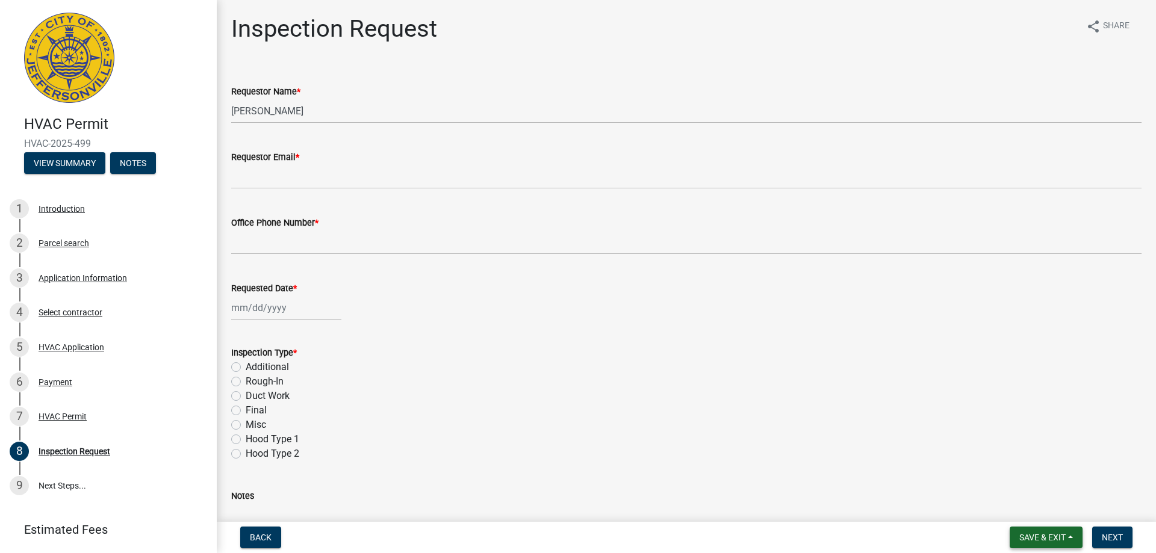
click at [1043, 535] on span "Save & Exit" at bounding box center [1043, 538] width 46 height 10
click at [1031, 511] on button "Save & Exit" at bounding box center [1034, 506] width 96 height 29
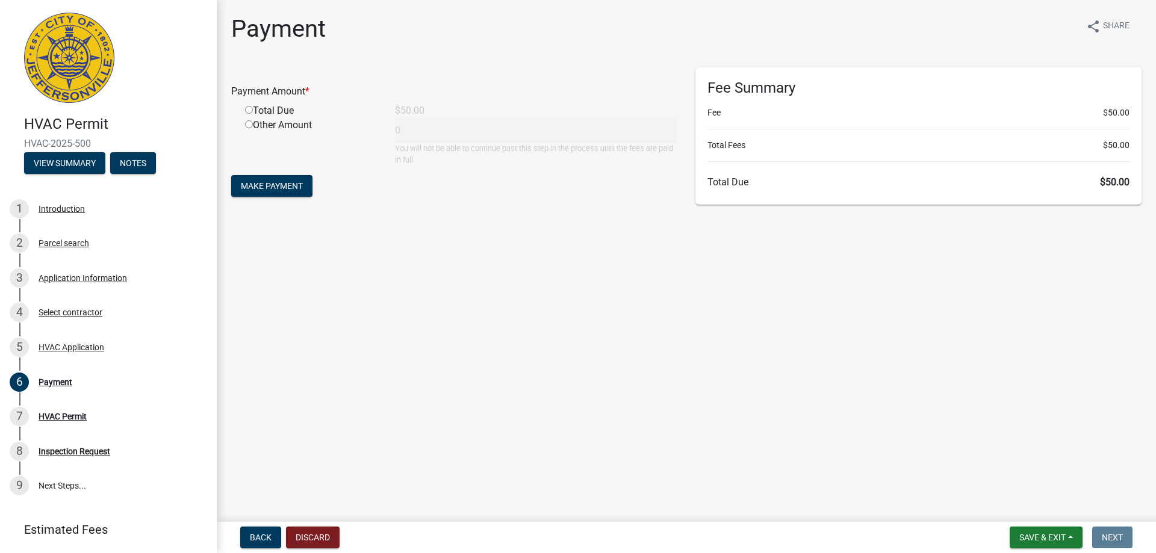
click at [251, 110] on input "radio" at bounding box center [249, 110] width 8 height 8
radio input "true"
type input "50"
click at [278, 187] on span "Make Payment" at bounding box center [272, 186] width 62 height 10
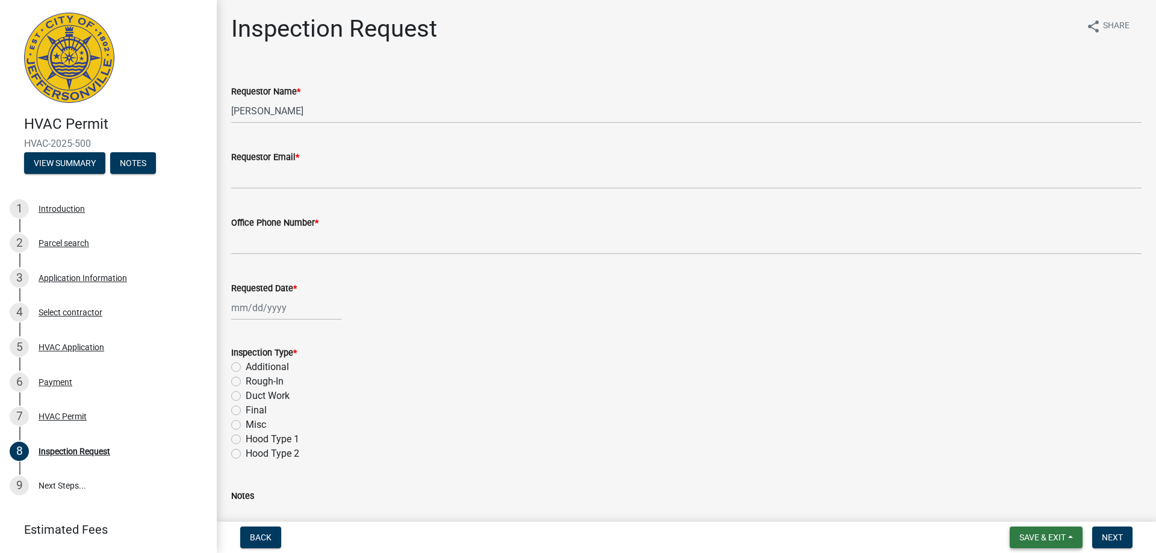
click at [1052, 536] on span "Save & Exit" at bounding box center [1043, 538] width 46 height 10
click at [1009, 508] on button "Save & Exit" at bounding box center [1034, 506] width 96 height 29
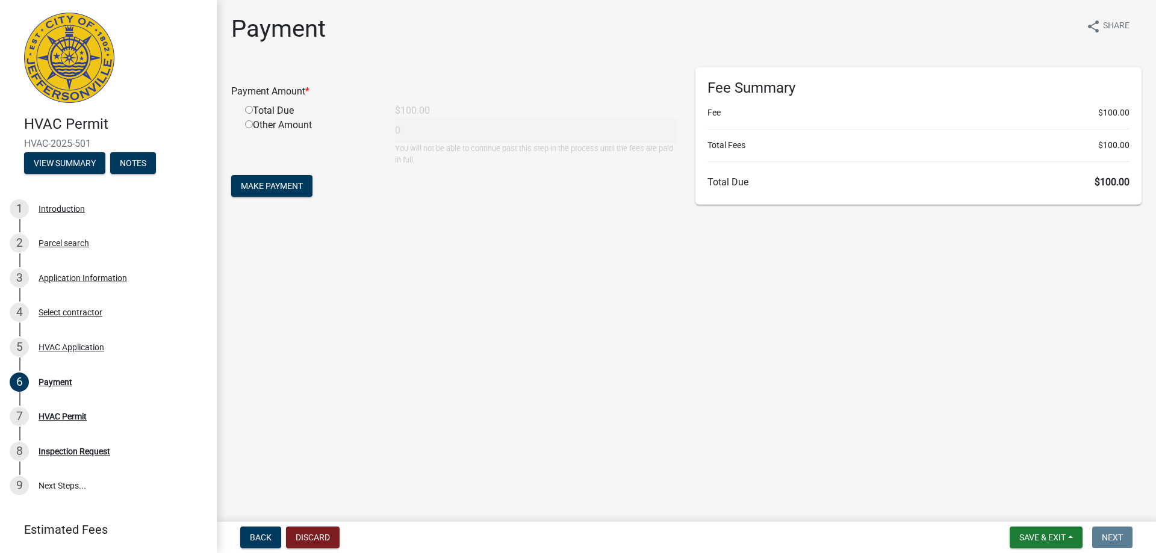
click at [250, 110] on input "radio" at bounding box center [249, 110] width 8 height 8
radio input "true"
type input "100"
click at [290, 182] on span "Make Payment" at bounding box center [272, 186] width 62 height 10
